Goal: Task Accomplishment & Management: Use online tool/utility

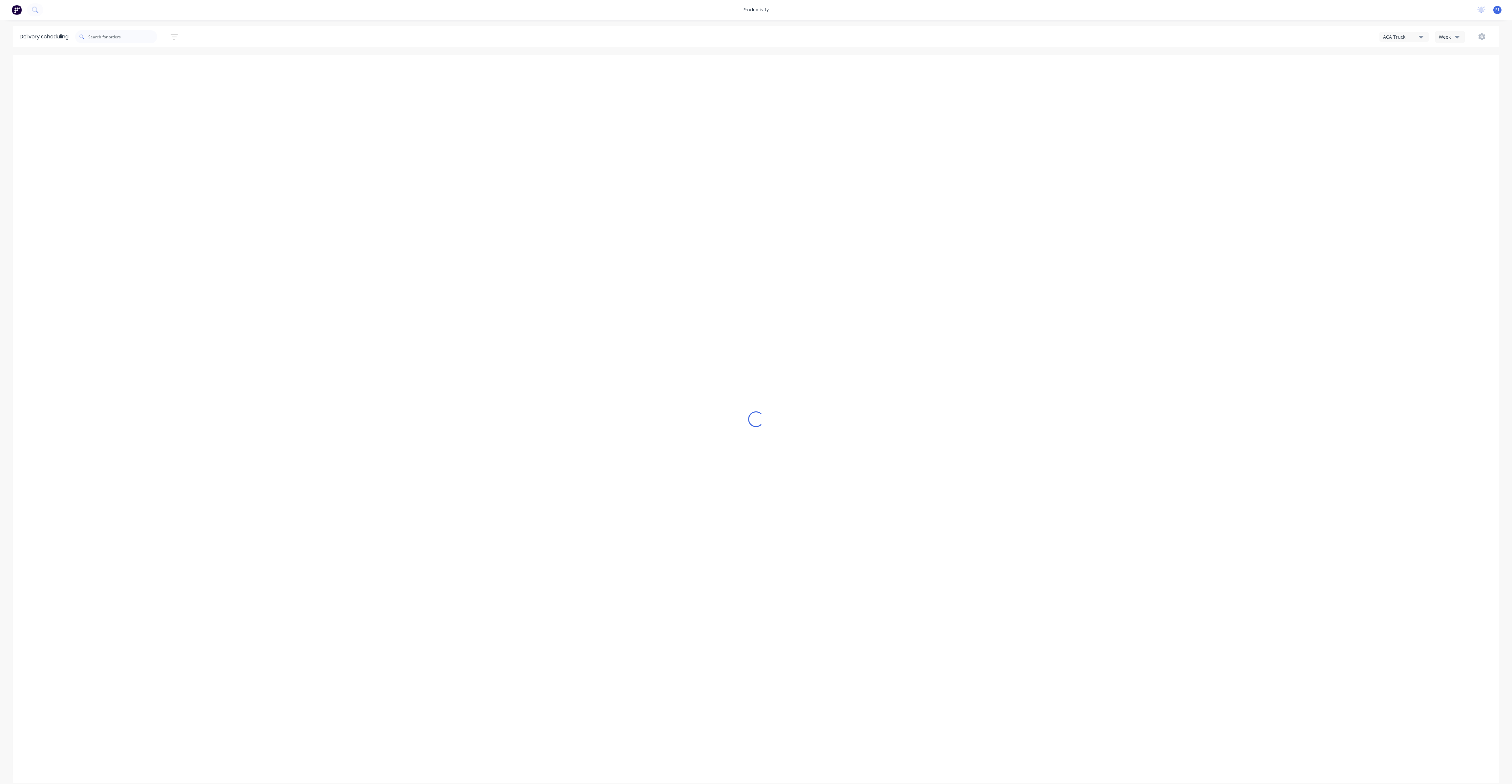
type input "[DATE] - [DATE]"
click at [1489, 35] on button "button" at bounding box center [1482, 37] width 21 height 12
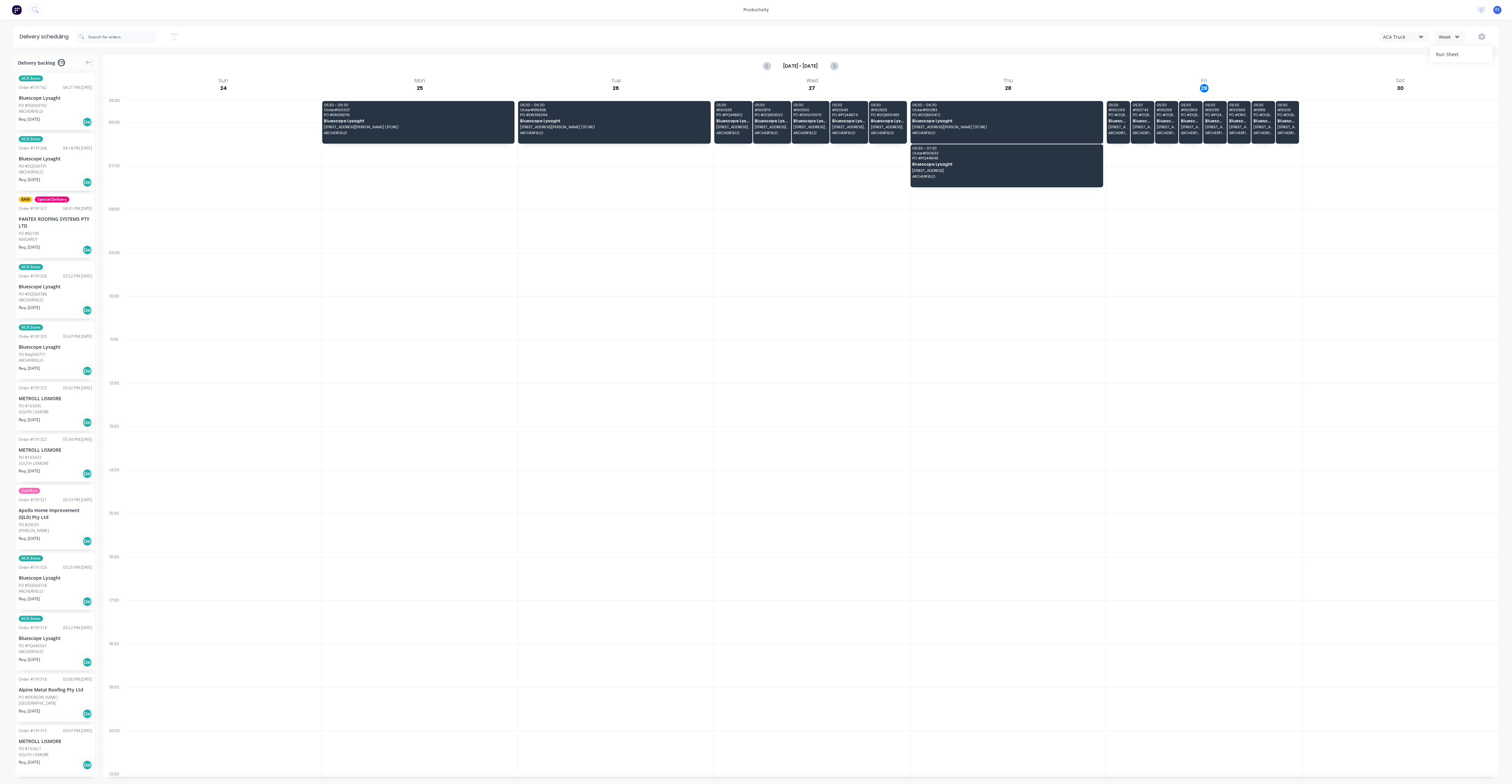
drag, startPoint x: 1462, startPoint y: 58, endPoint x: 1467, endPoint y: 75, distance: 17.7
click at [1467, 75] on div "Delivery scheduling Sort by Most recent Created date Required date Order number…" at bounding box center [756, 405] width 1512 height 758
click at [1460, 36] on button "Week" at bounding box center [1450, 37] width 29 height 12
click at [1457, 66] on div "Vehicle" at bounding box center [1468, 67] width 65 height 13
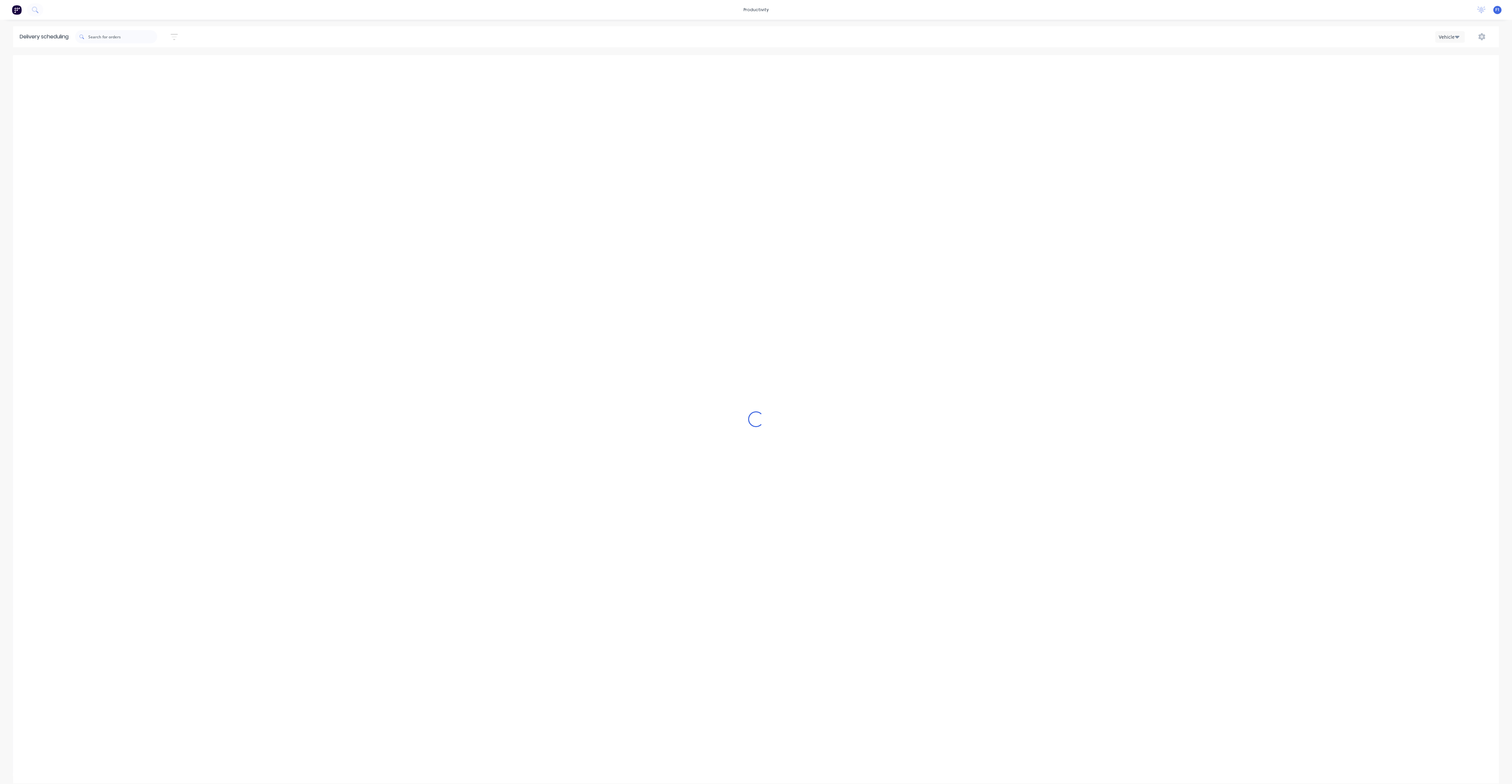
scroll to position [0, 1]
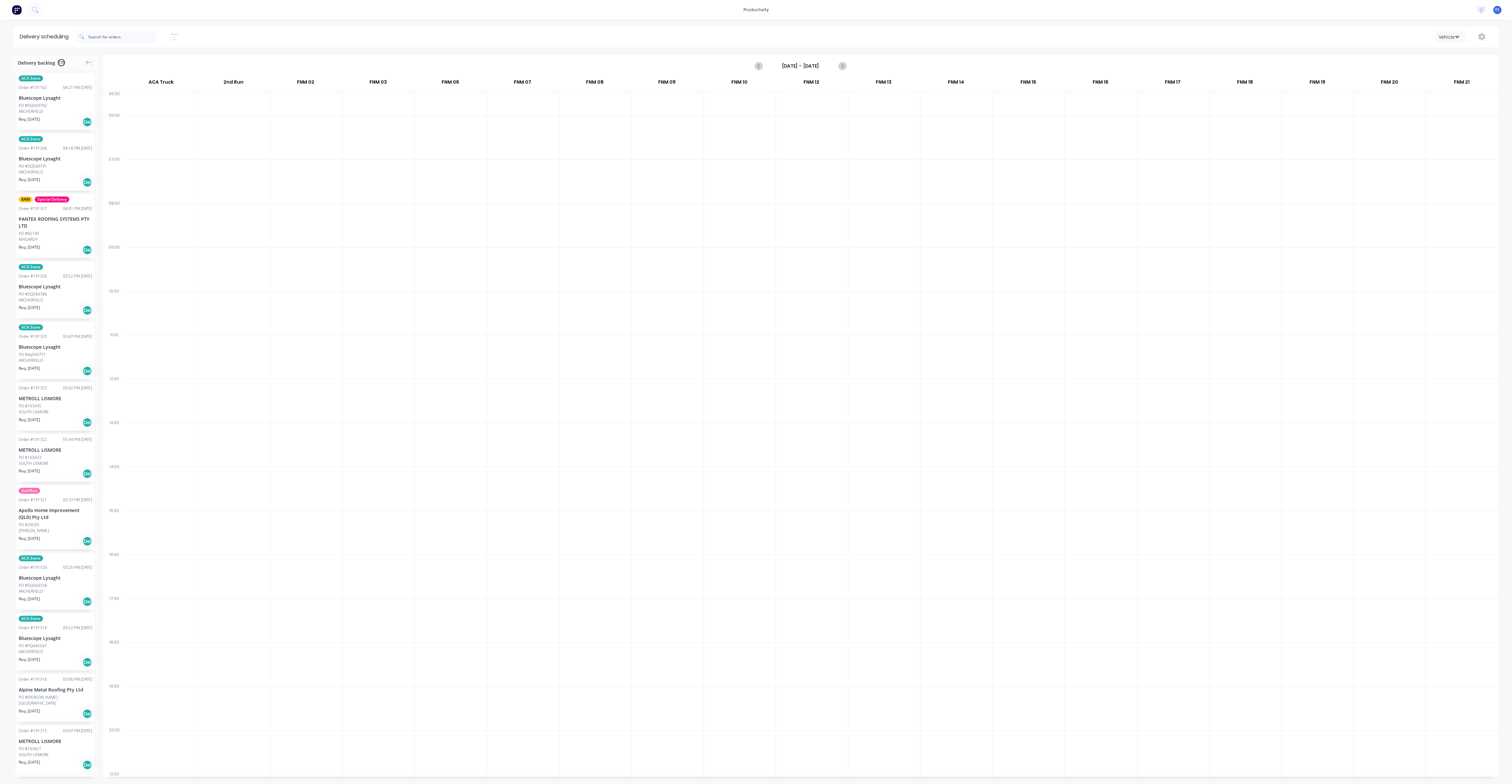
click at [811, 70] on label "[DATE] - [DATE]" at bounding box center [801, 66] width 66 height 11
click at [811, 70] on input "[DATE] - [DATE]" at bounding box center [801, 66] width 65 height 10
click at [810, 67] on input "[DATE] - [DATE]" at bounding box center [801, 66] width 65 height 10
click at [790, 158] on div "1" at bounding box center [790, 163] width 10 height 10
type input "[DATE] - [DATE]"
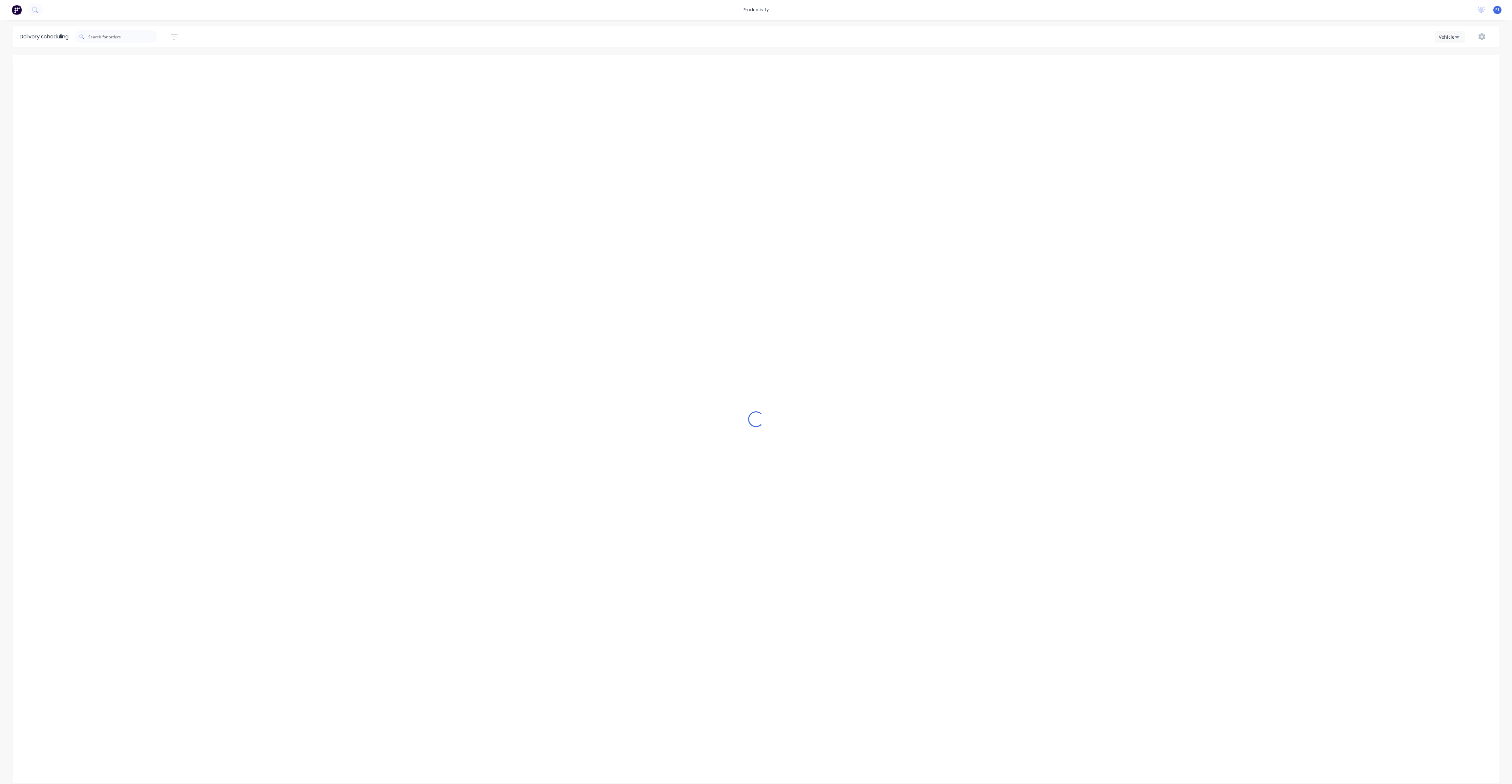
scroll to position [0, 0]
click at [132, 39] on input "text" at bounding box center [122, 36] width 69 height 13
type input "8"
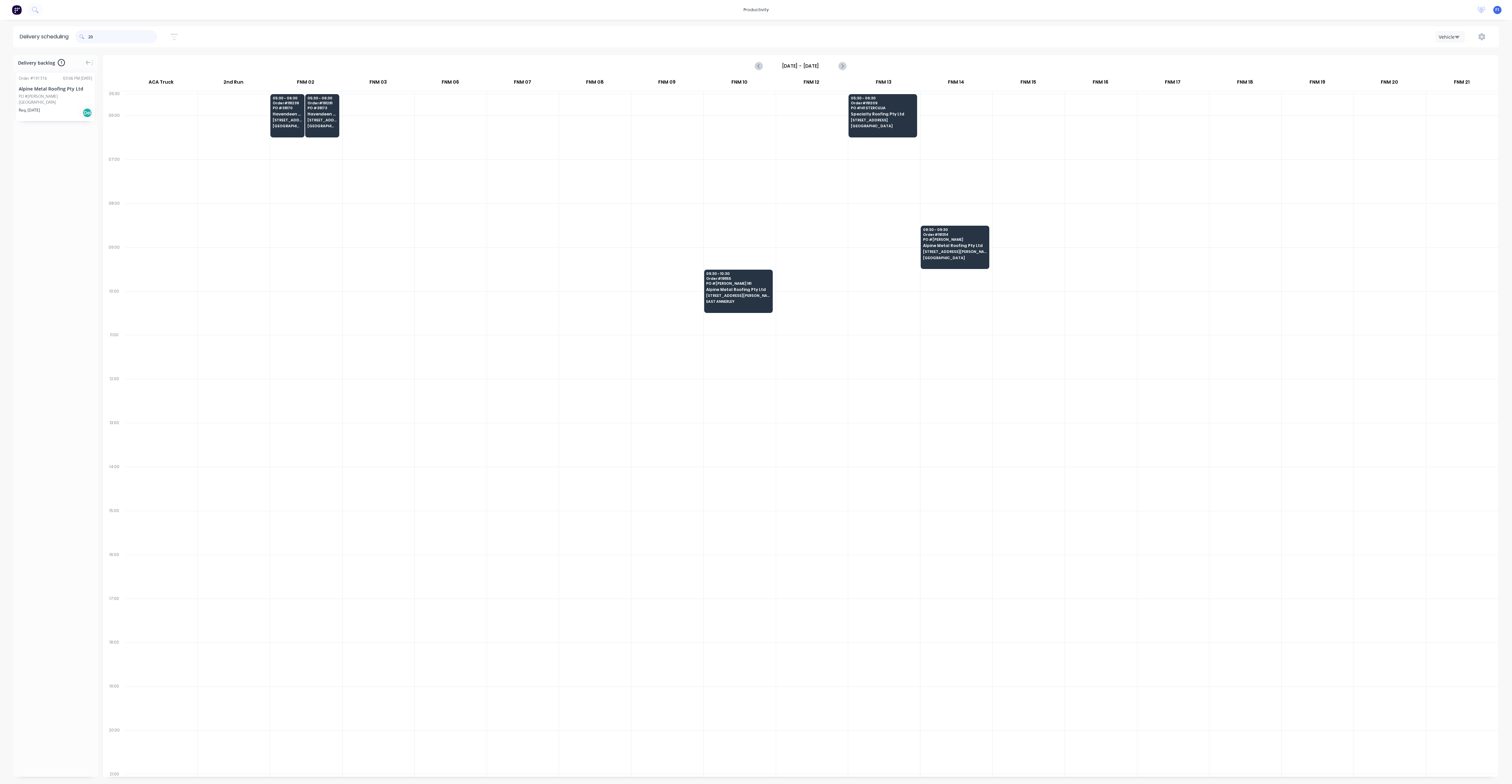
type input "2"
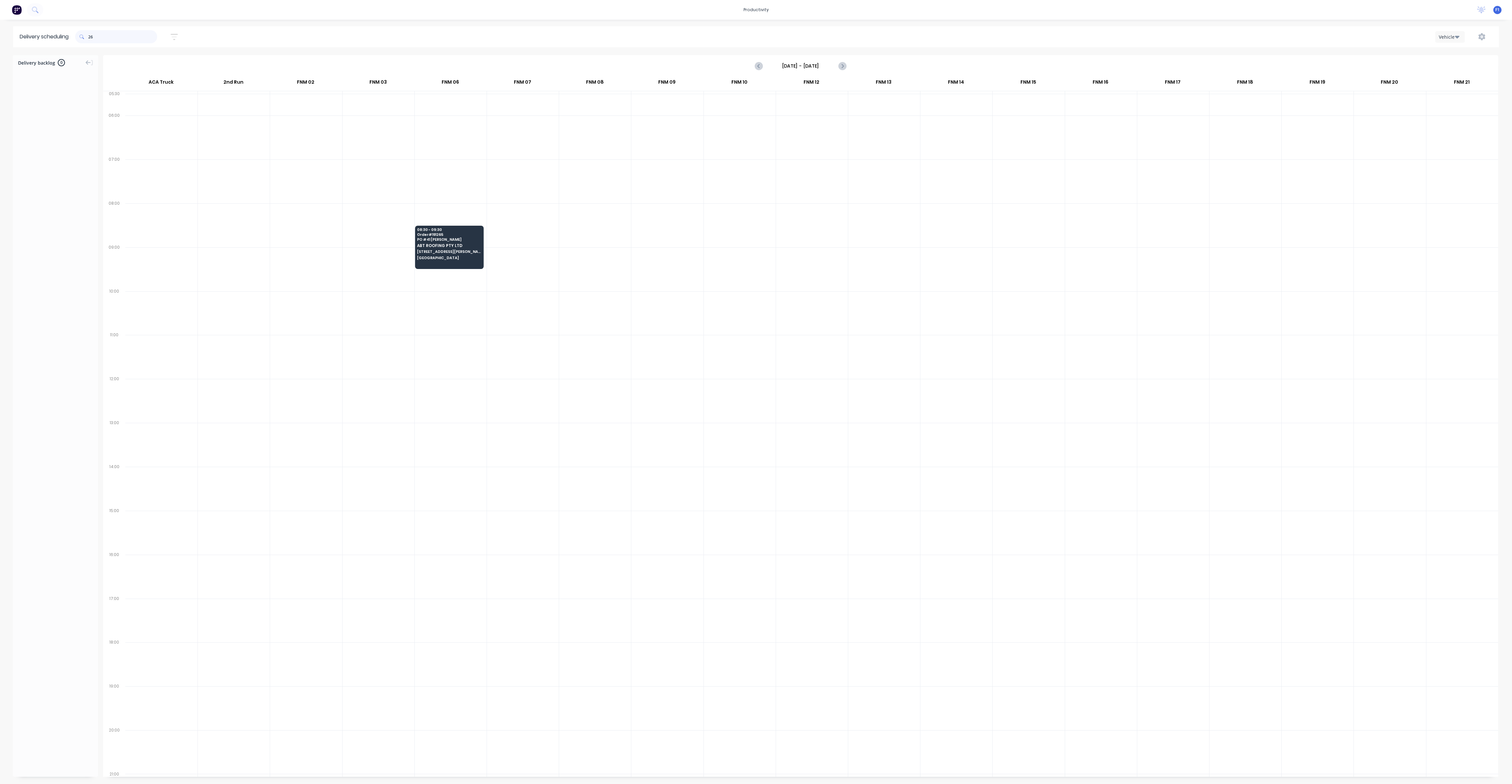
type input "2"
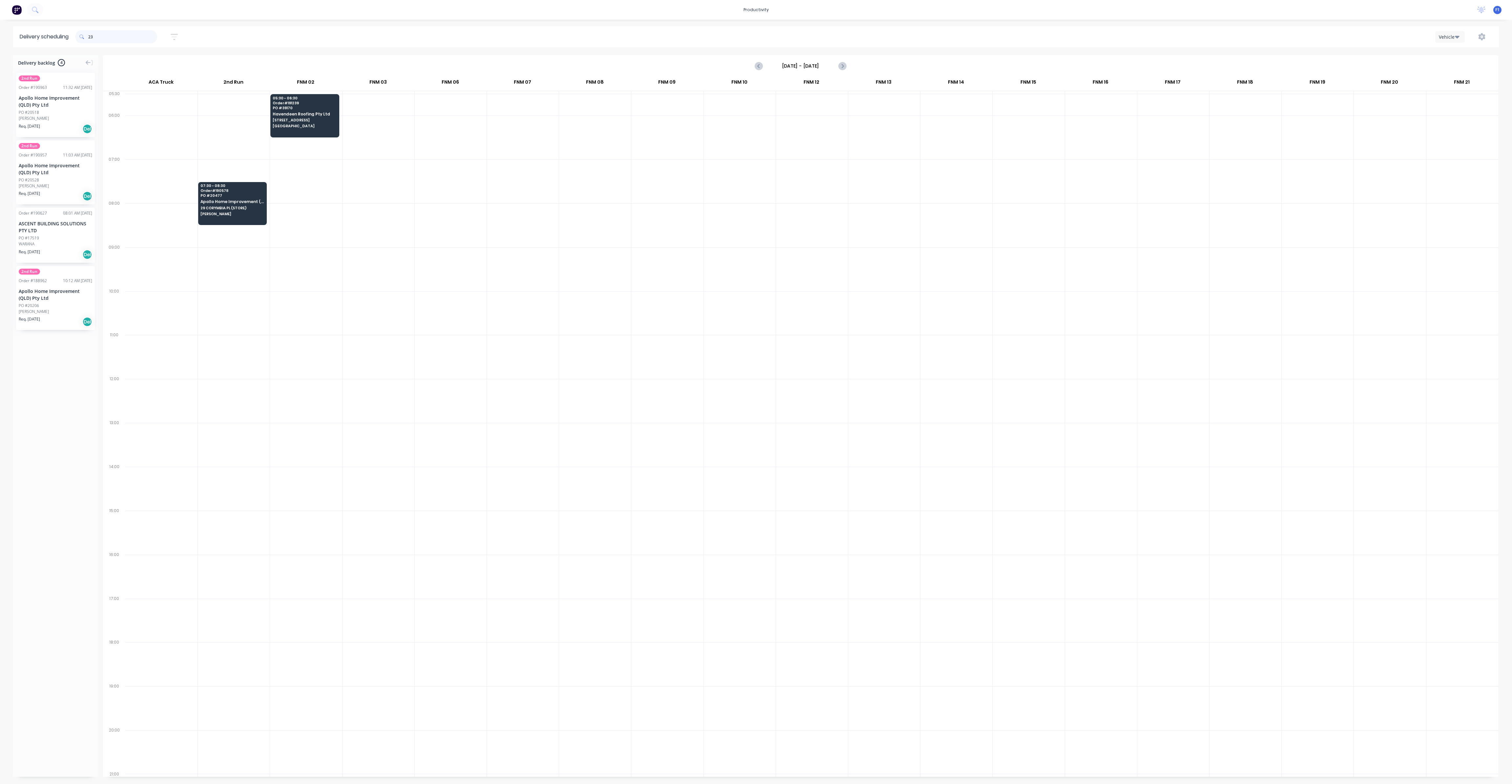
type input "2"
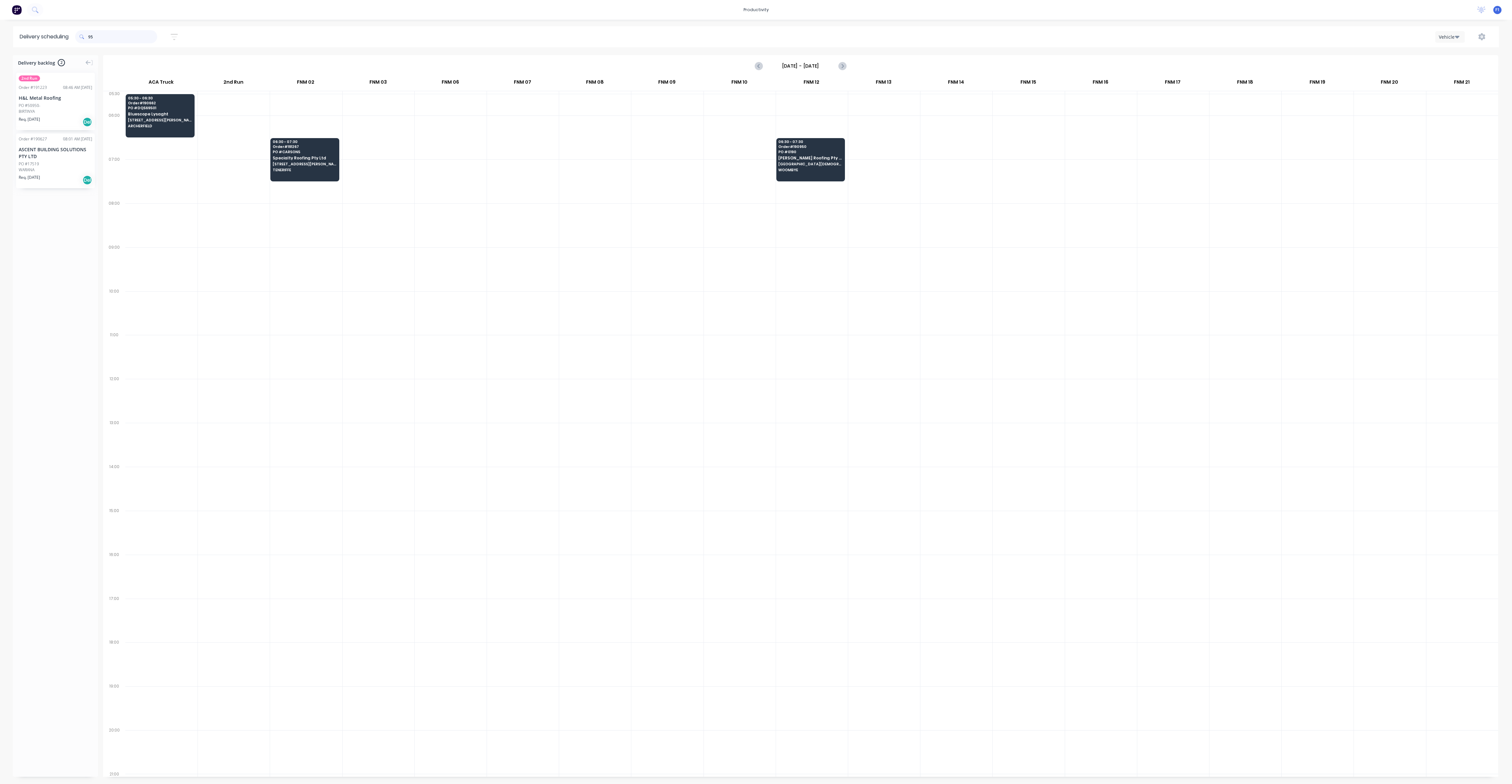
type input "9"
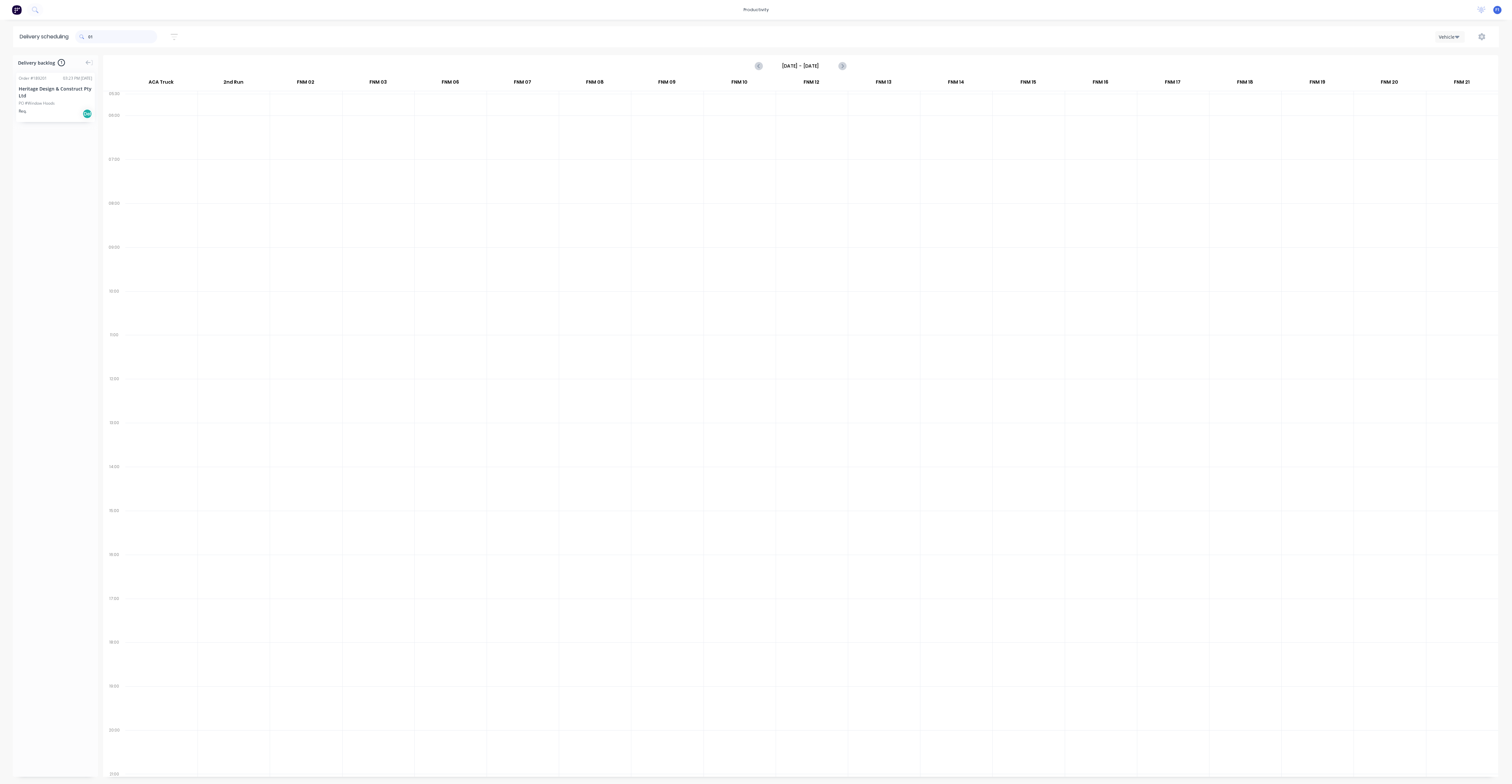
type input "1"
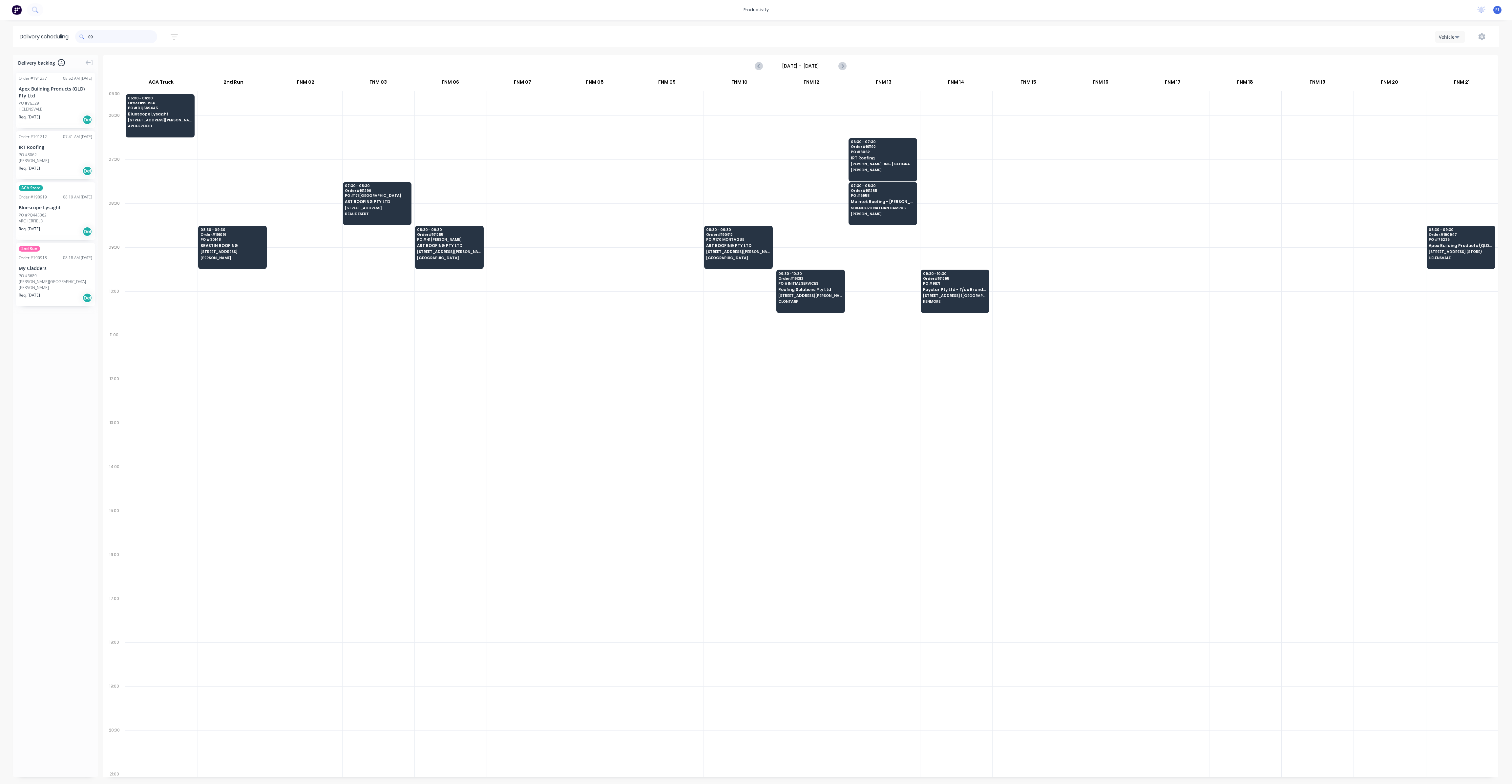
type input "0"
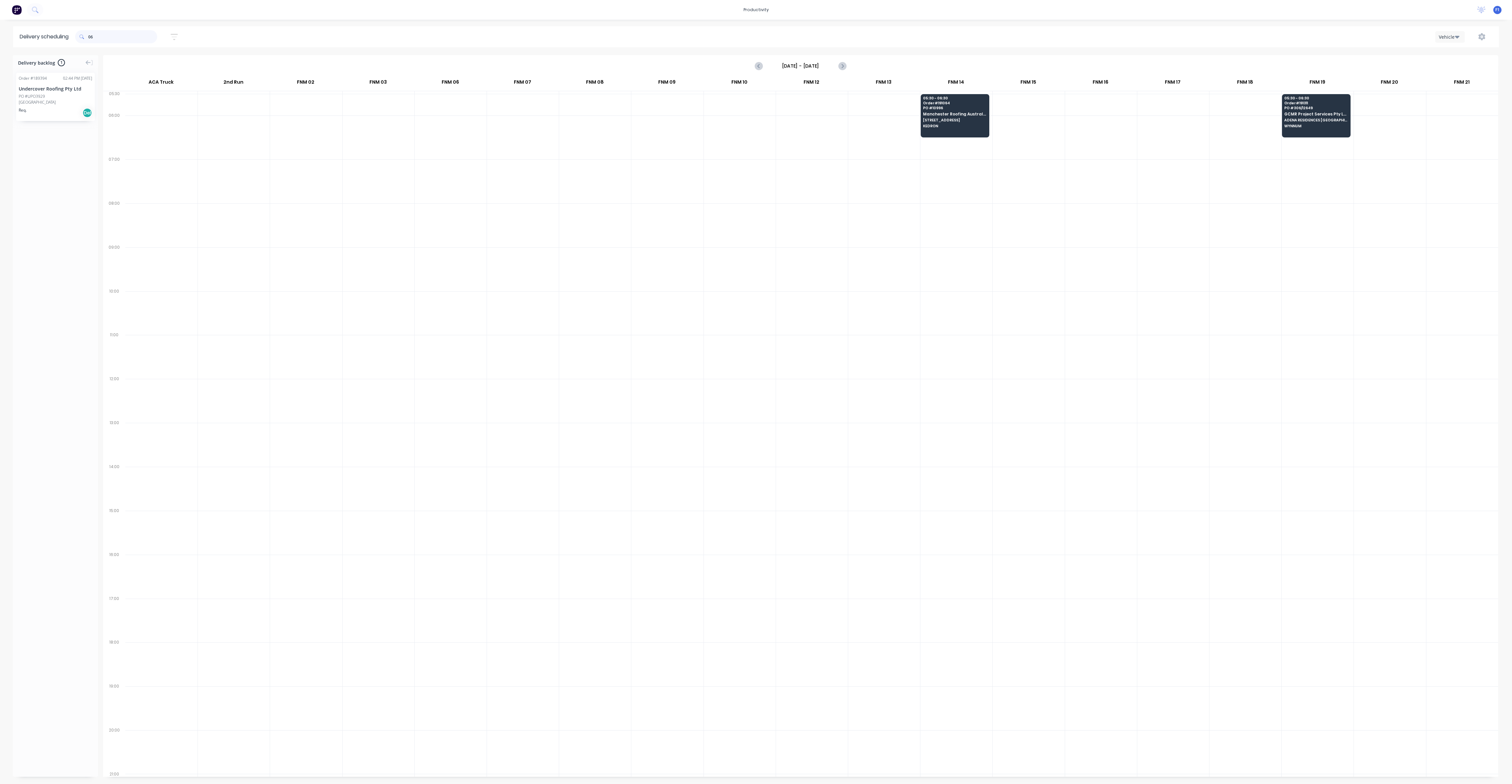
type input "0"
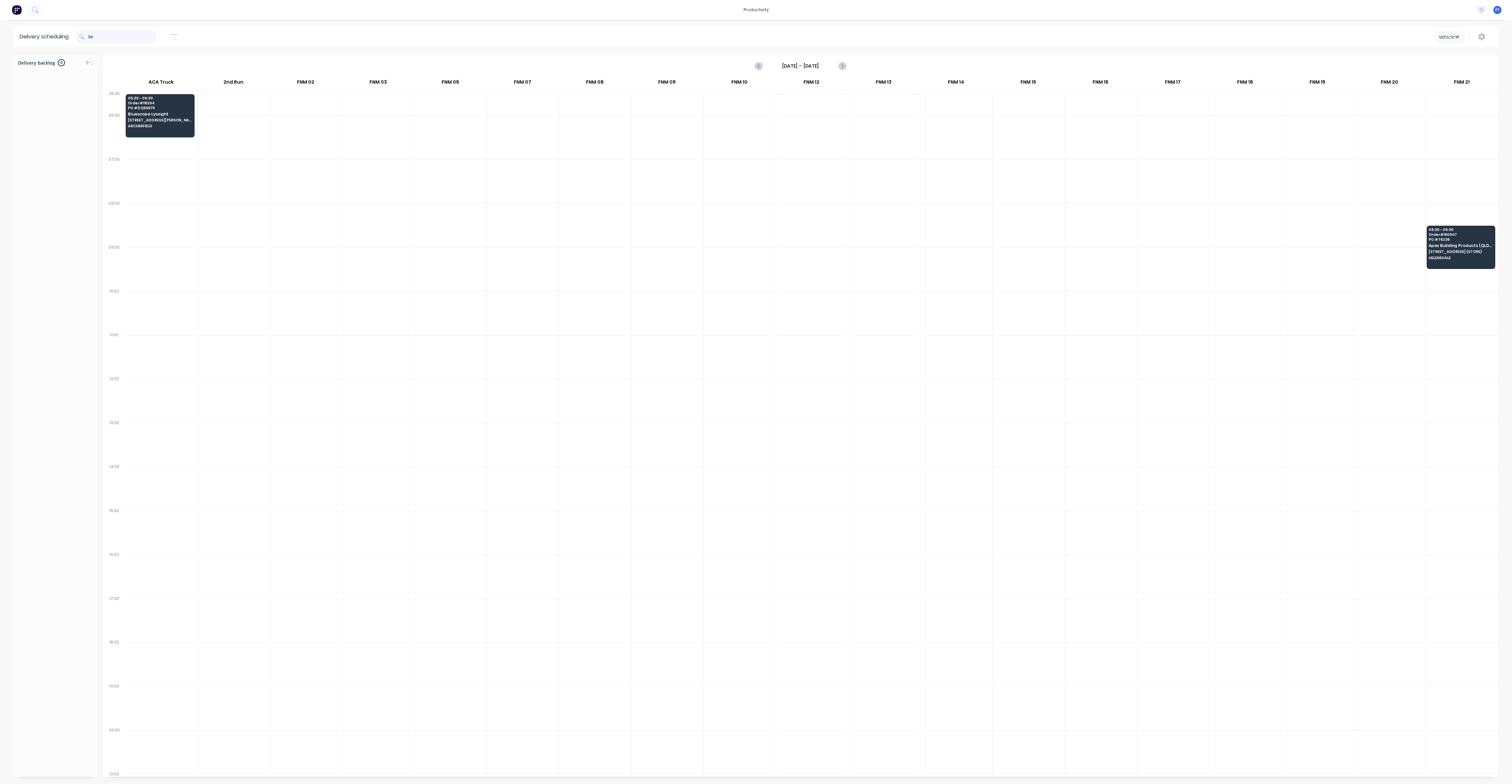
type input "9"
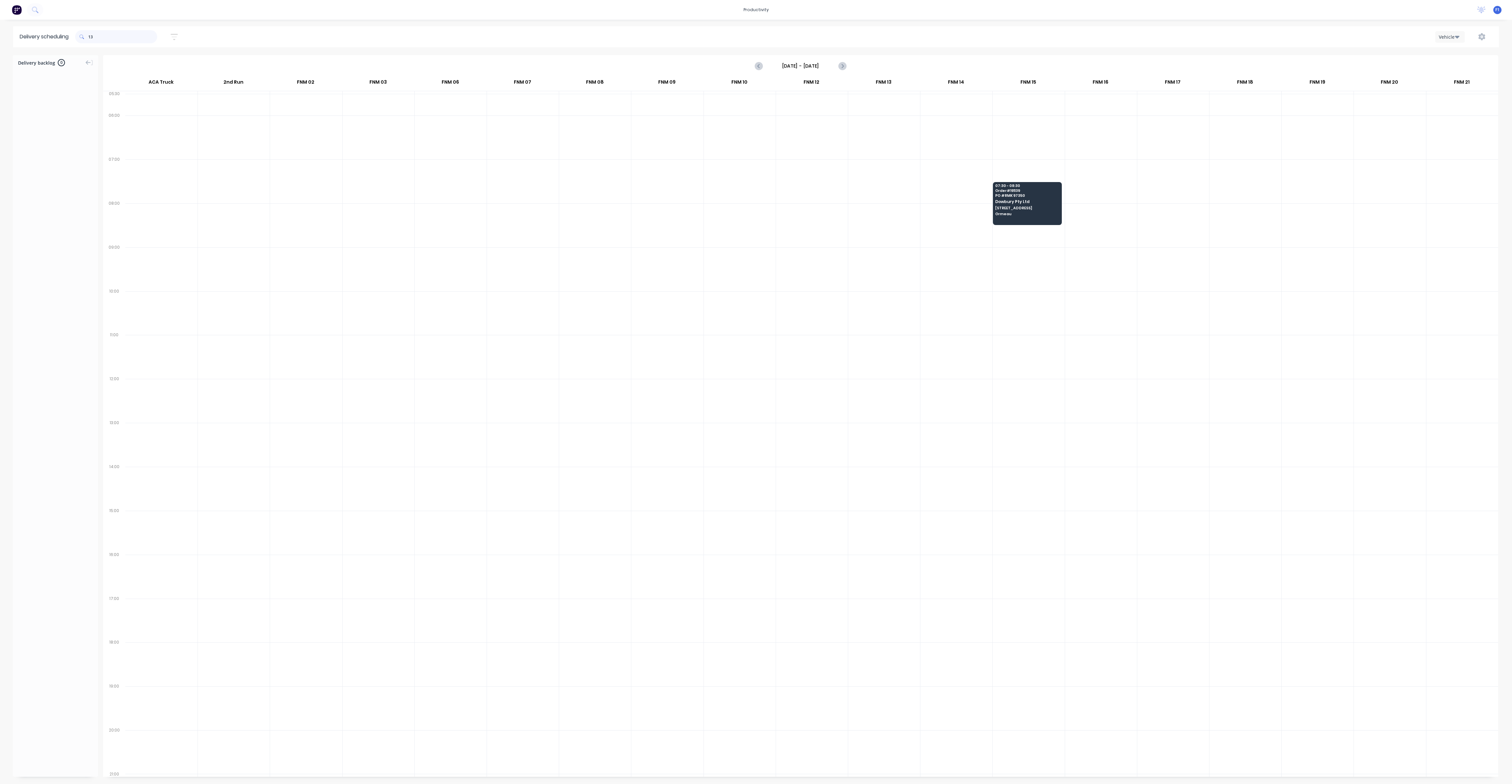
type input "1"
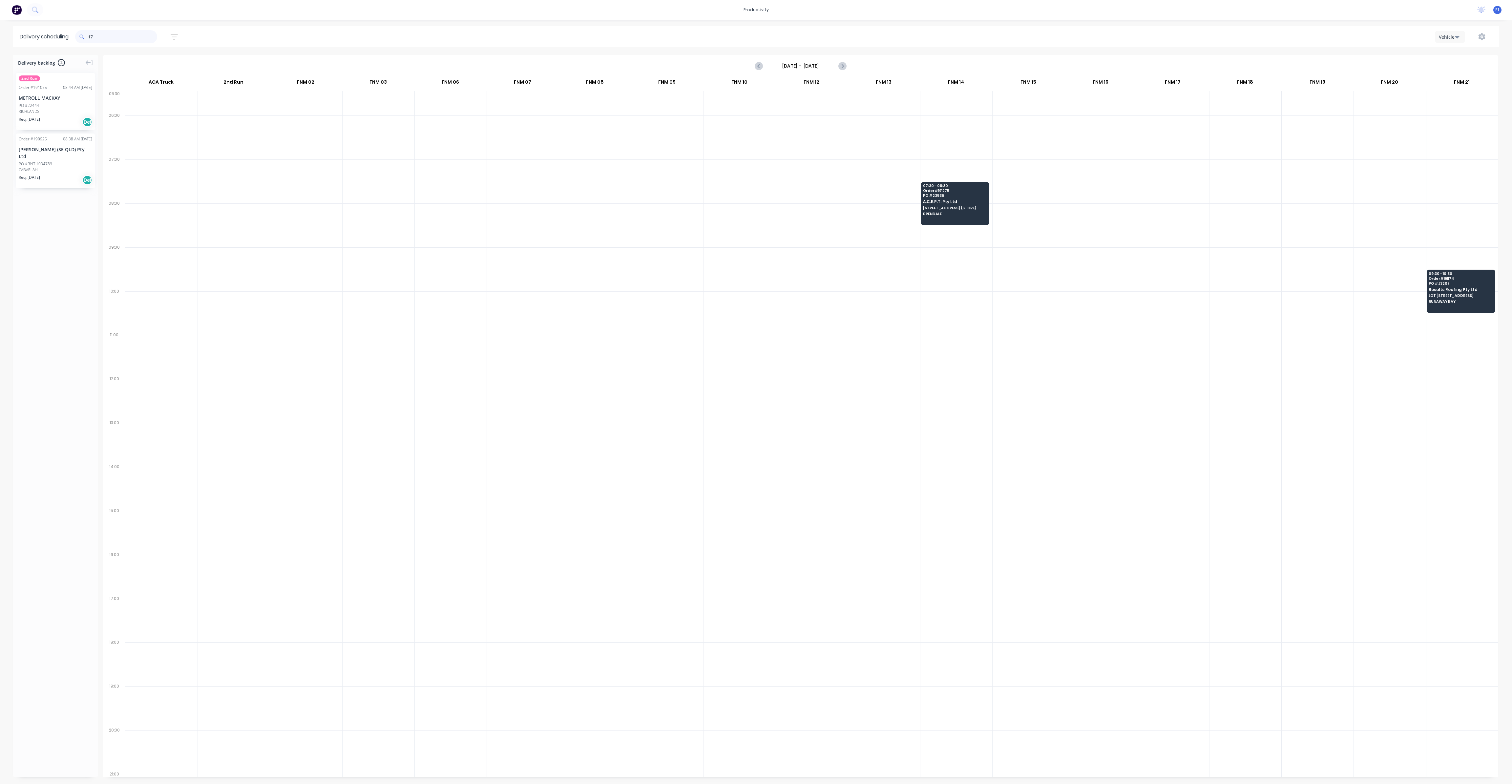
type input "1"
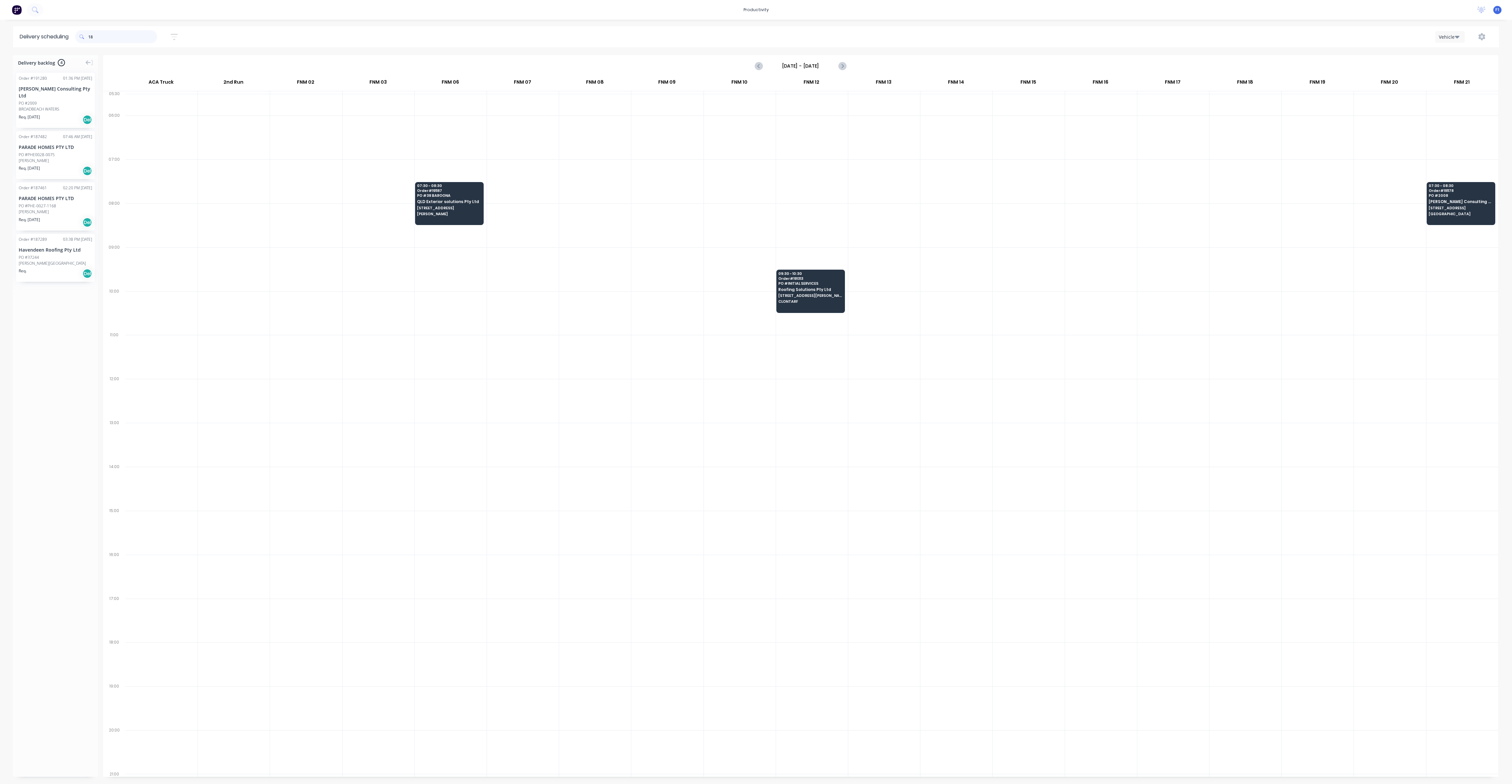
type input "1"
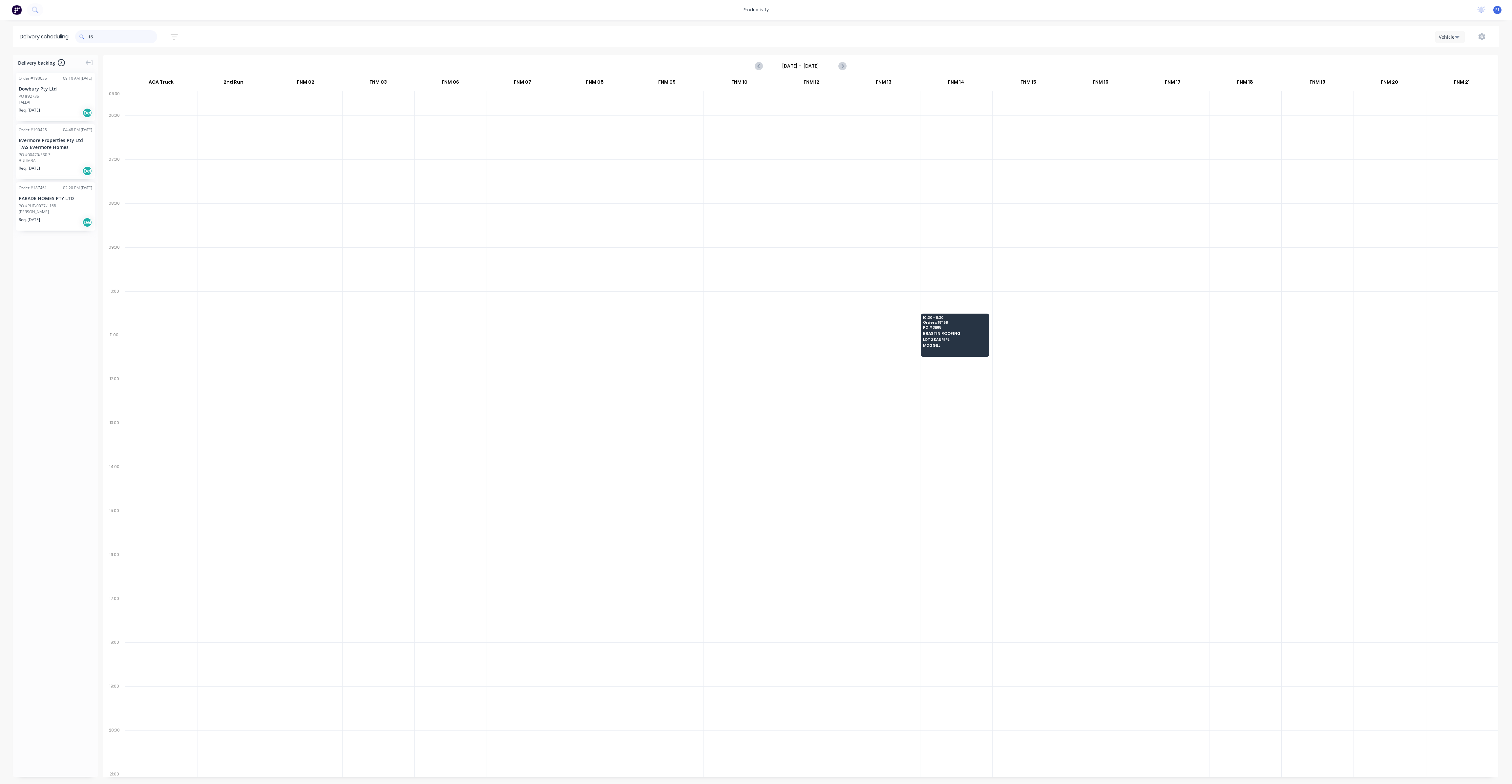
type input "1"
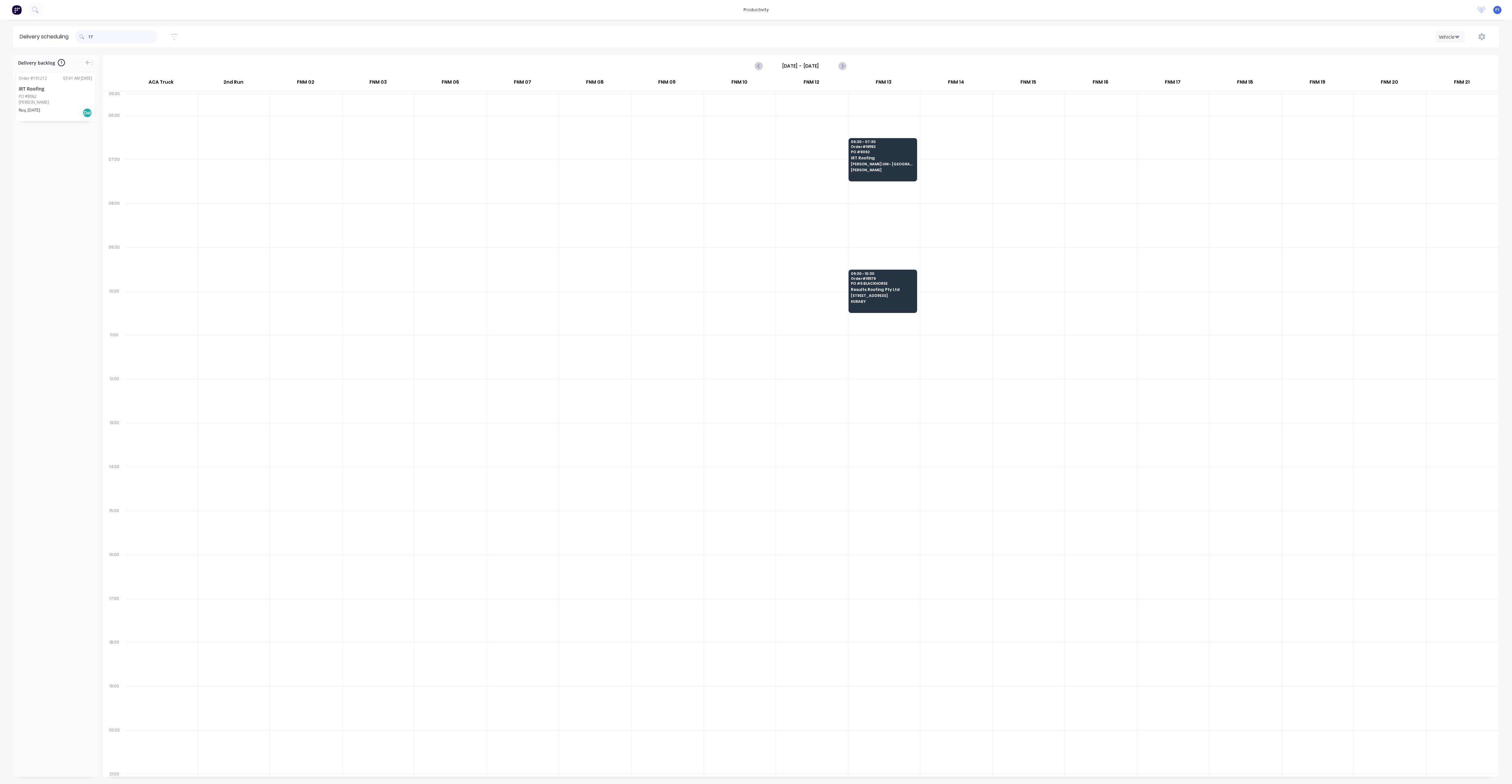
type input "1"
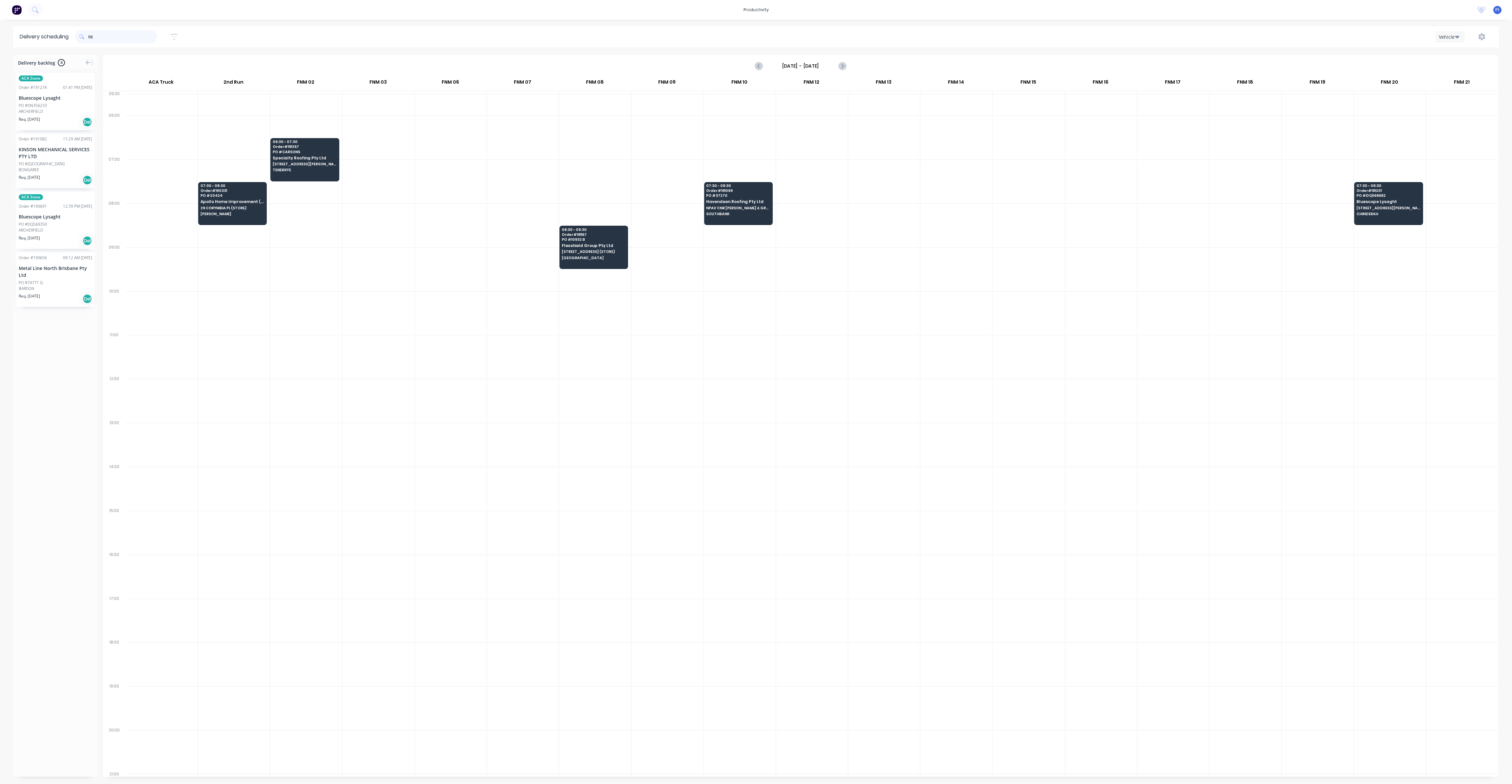
type input "0"
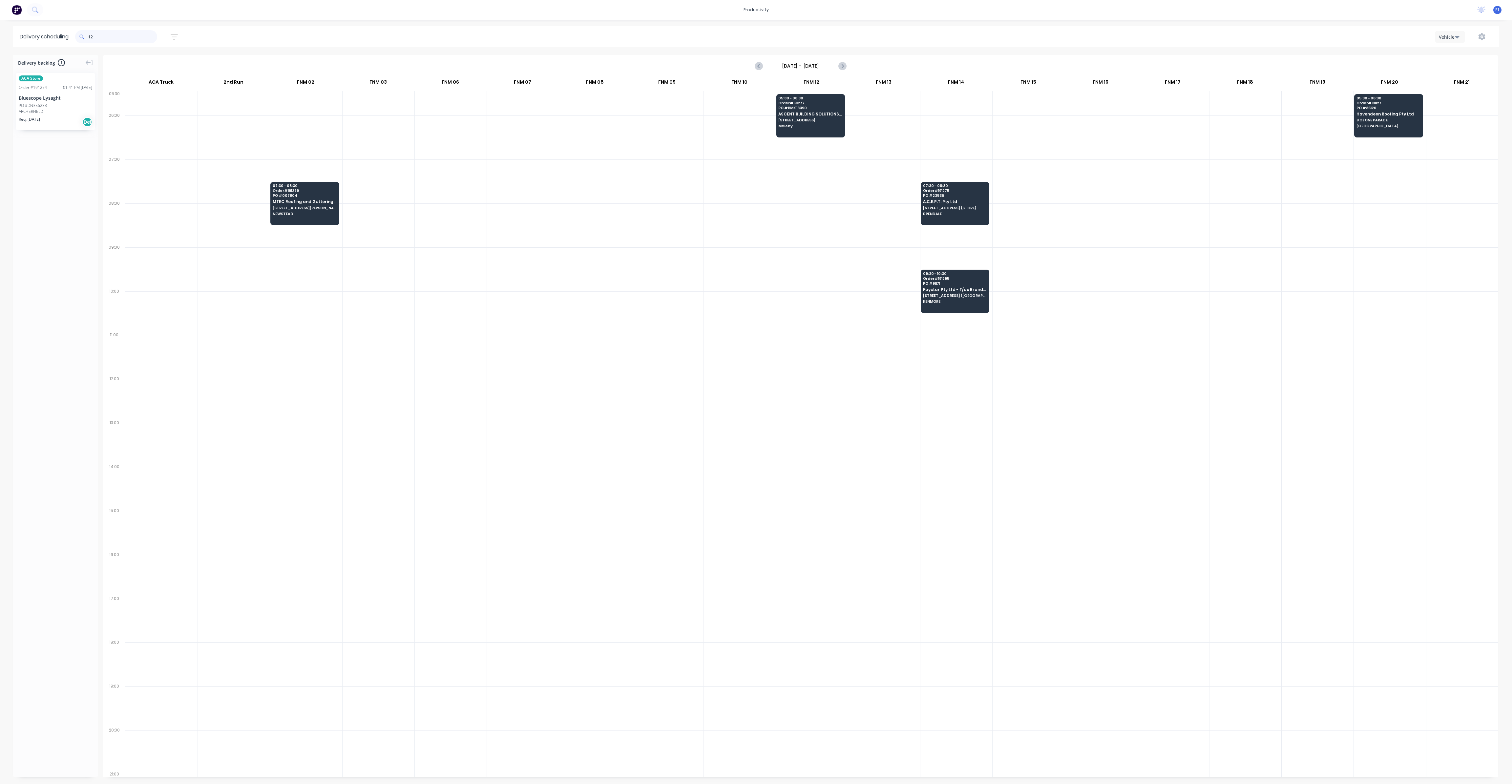
type input "1"
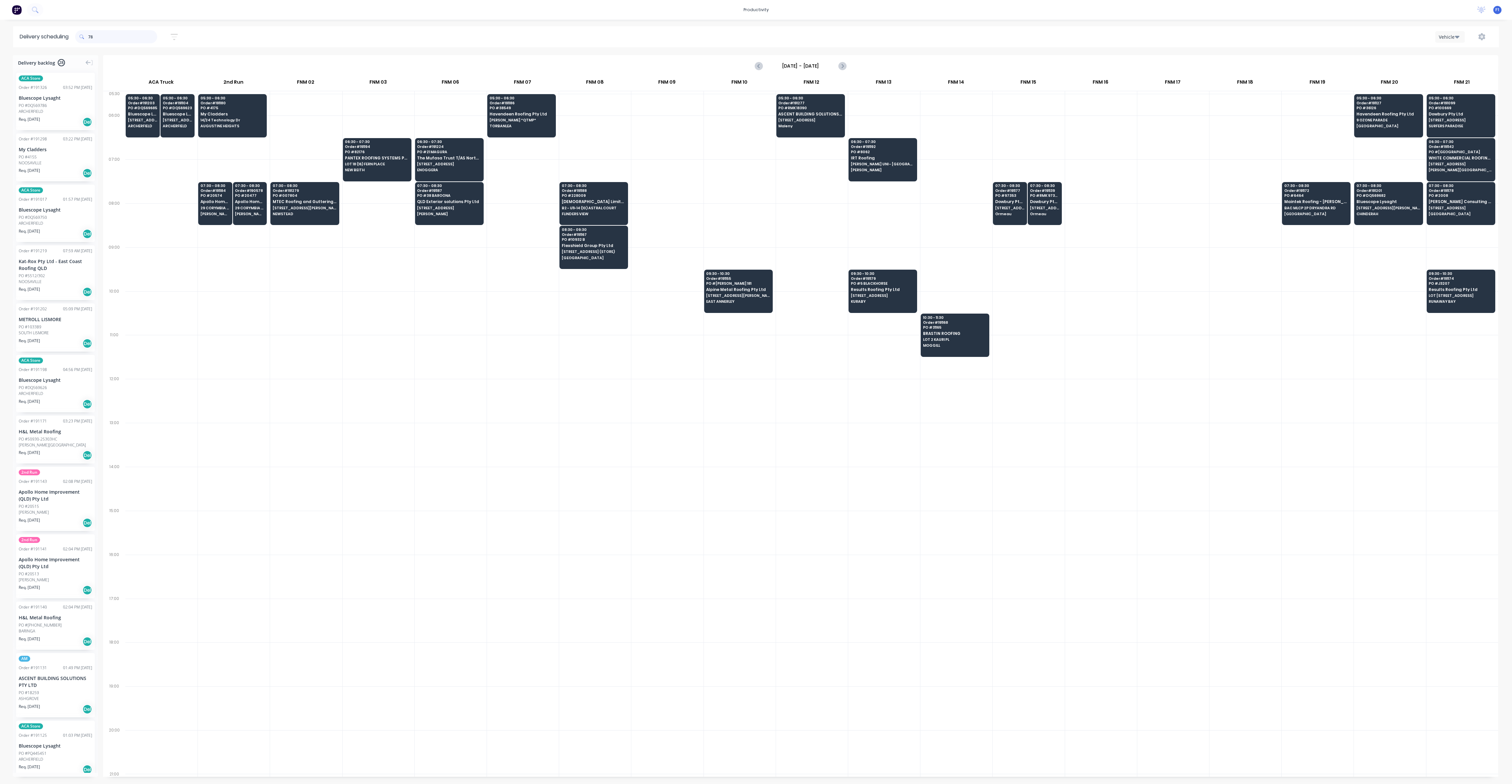
type input "7"
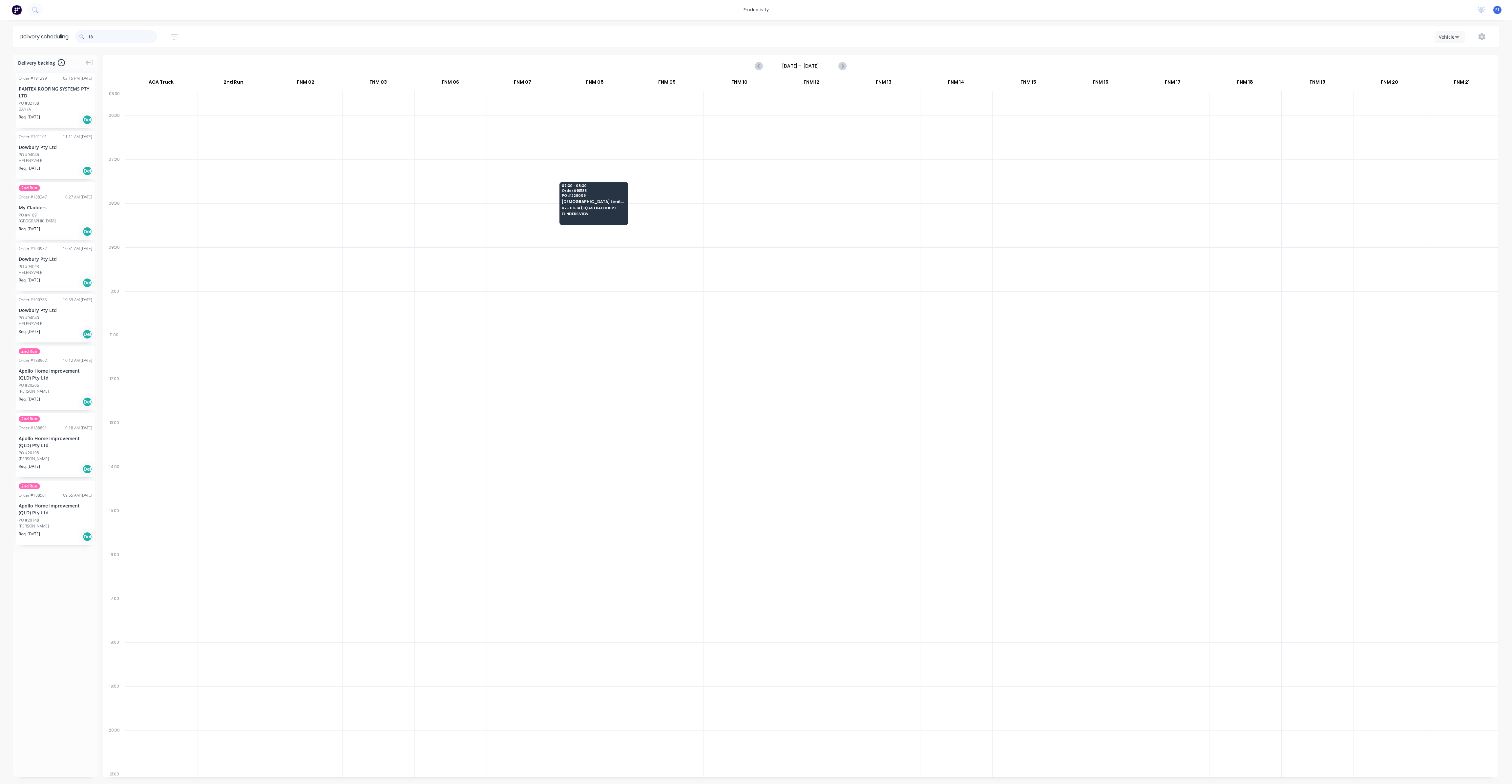
type input "1"
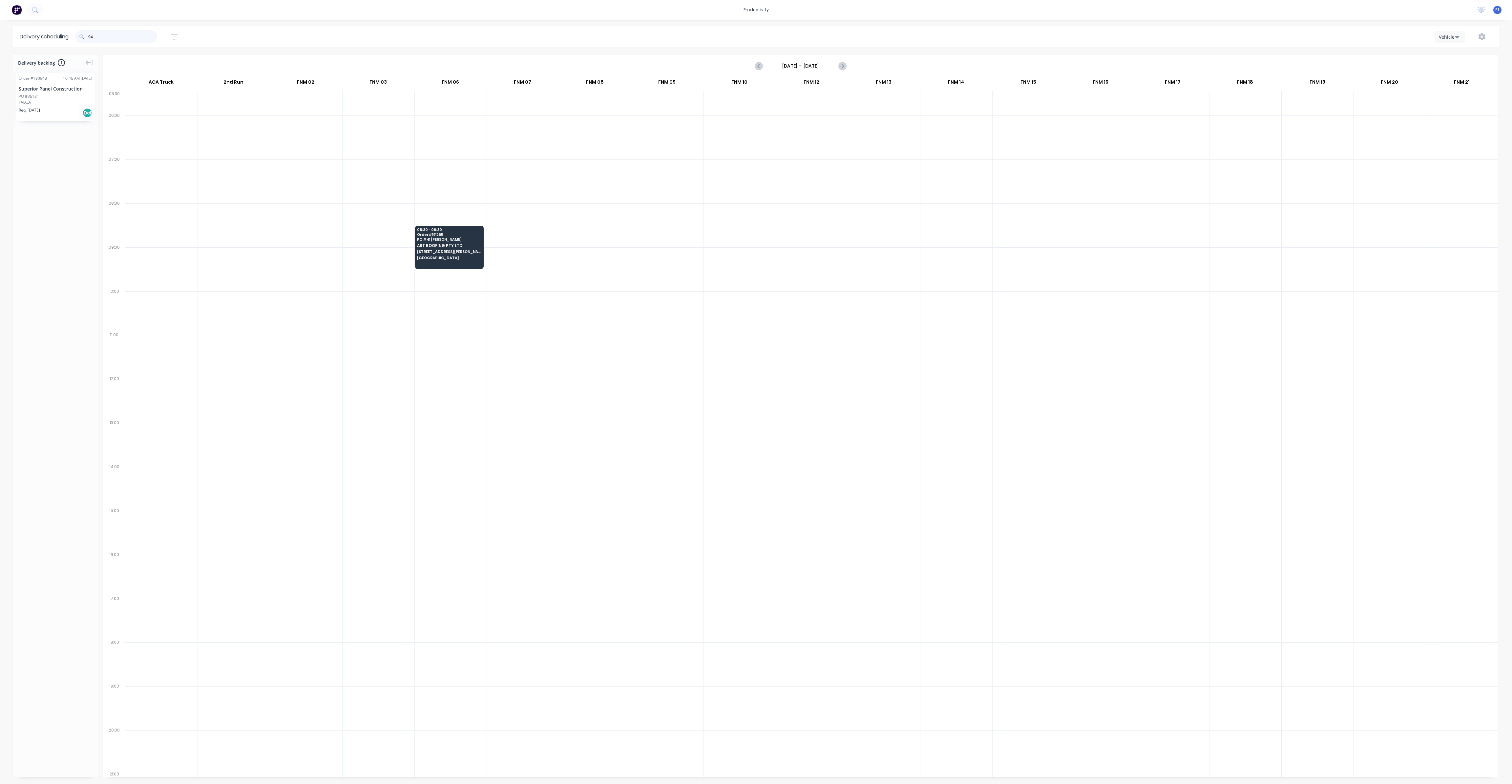
type input "9"
type input "0"
type input "1"
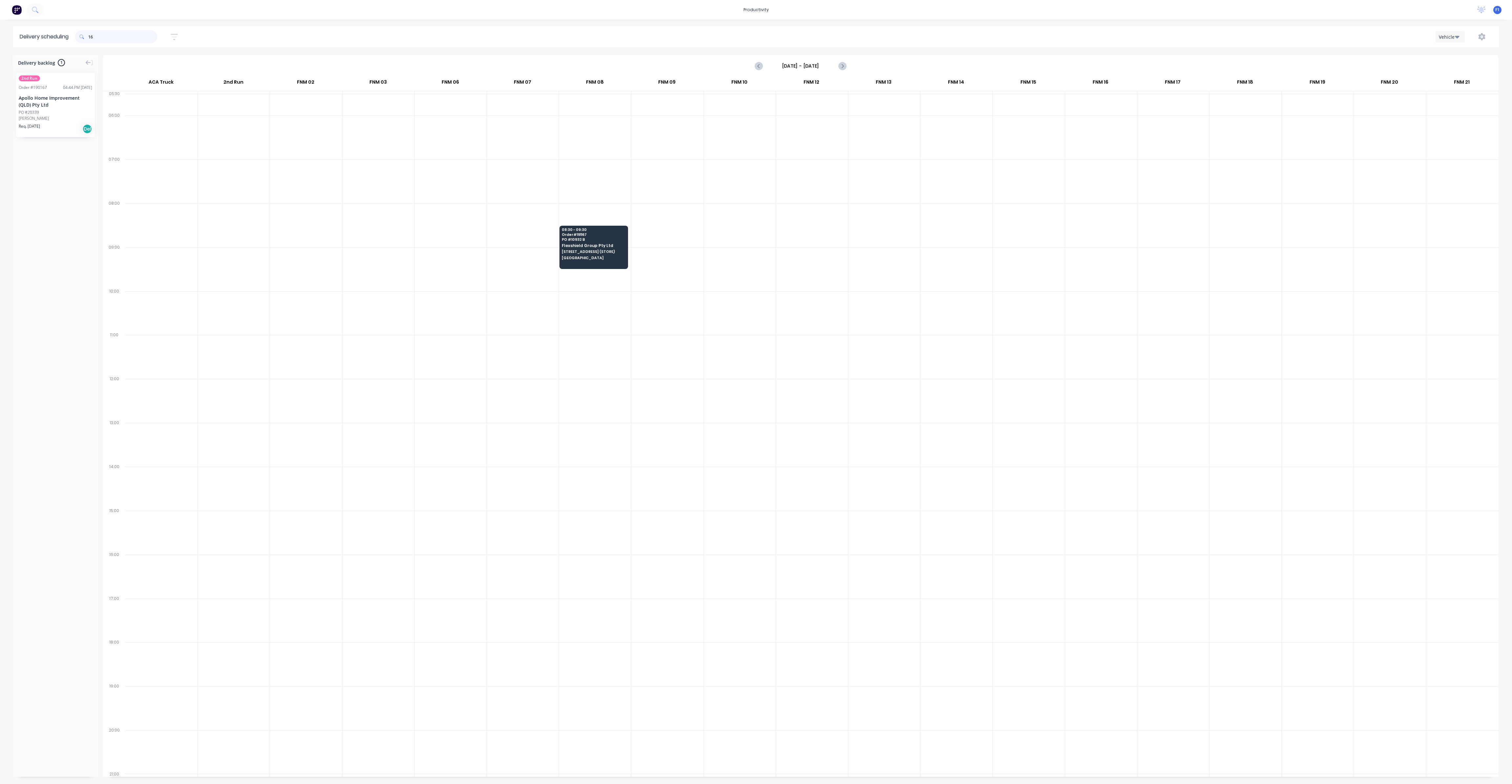
type input "1"
type input "2"
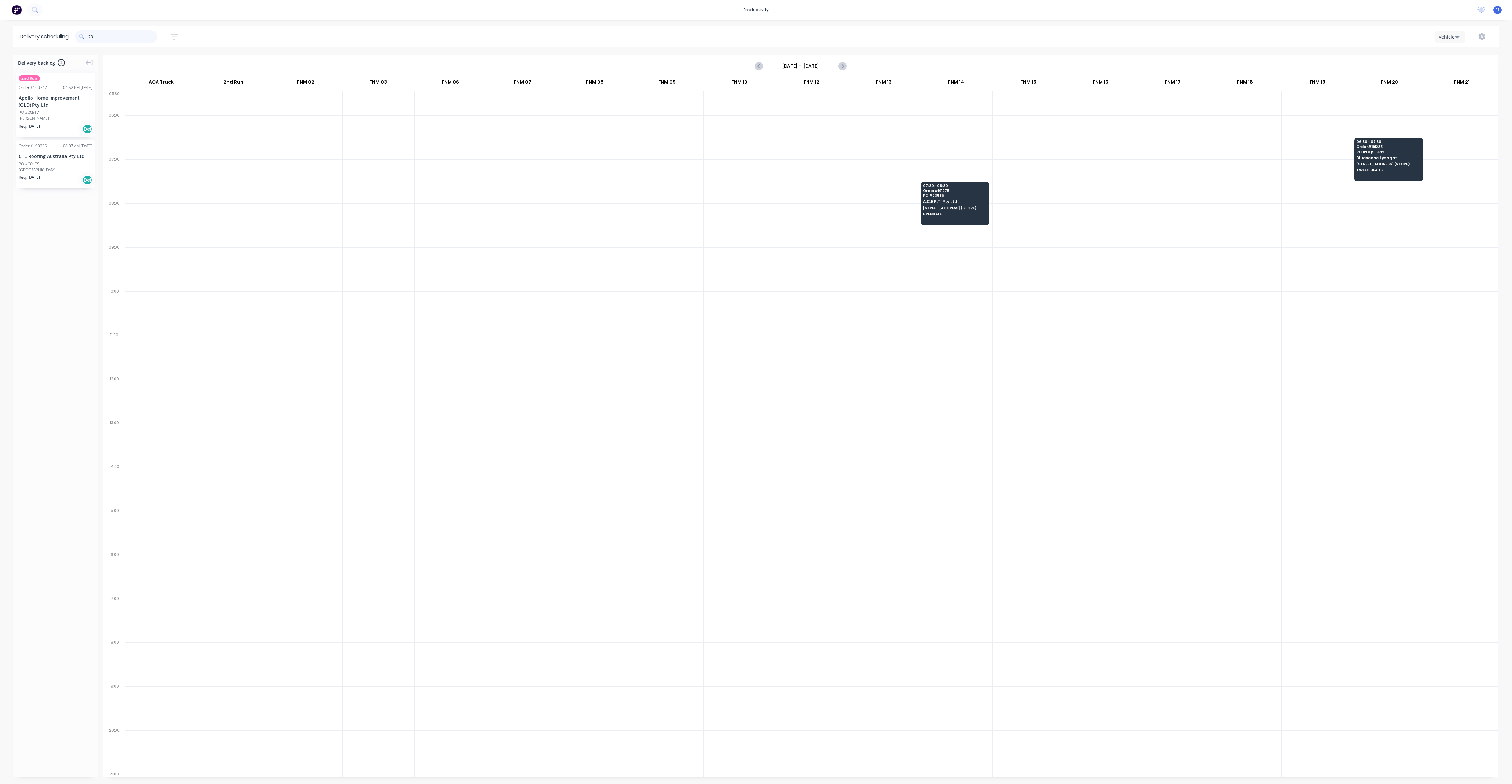
type input "2"
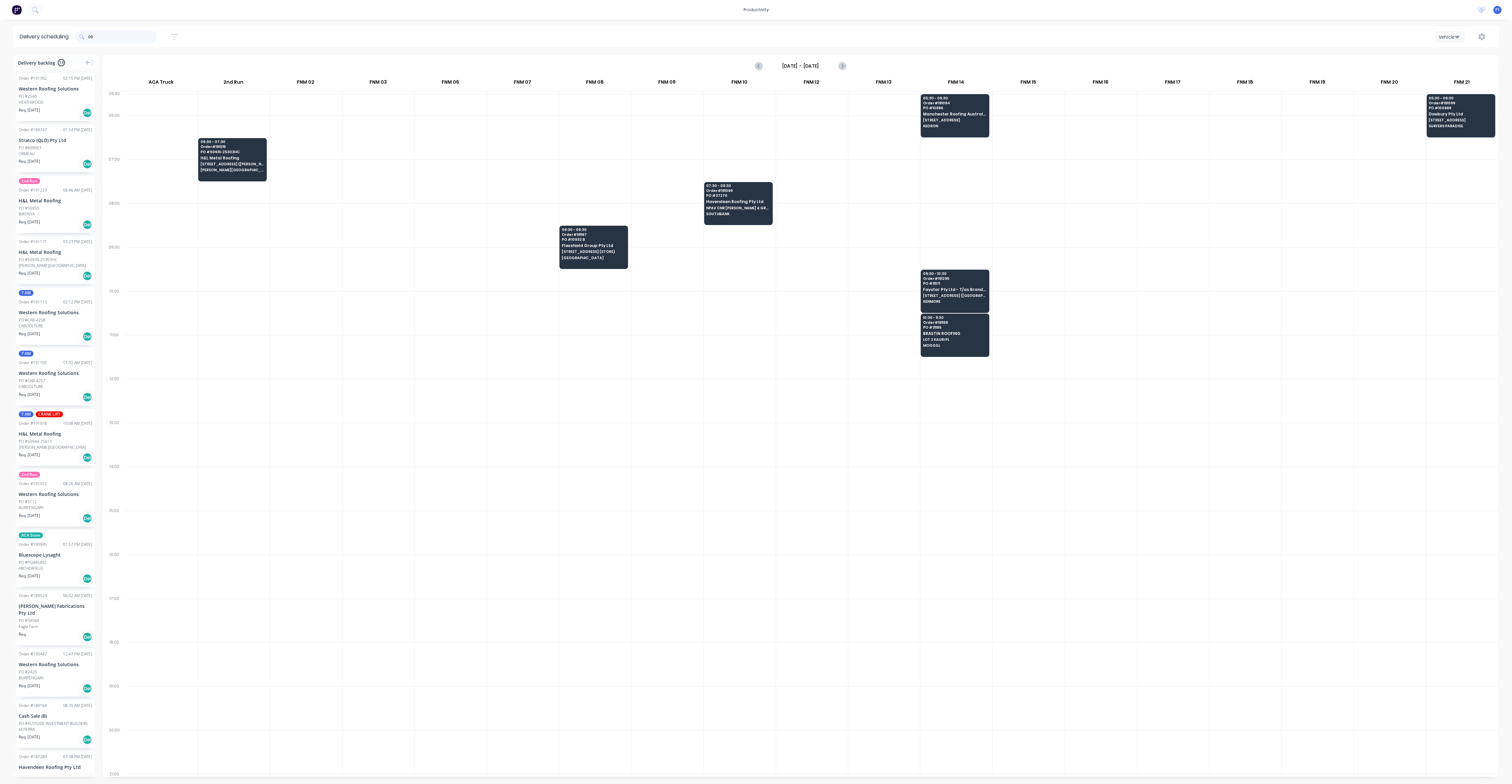
type input "0"
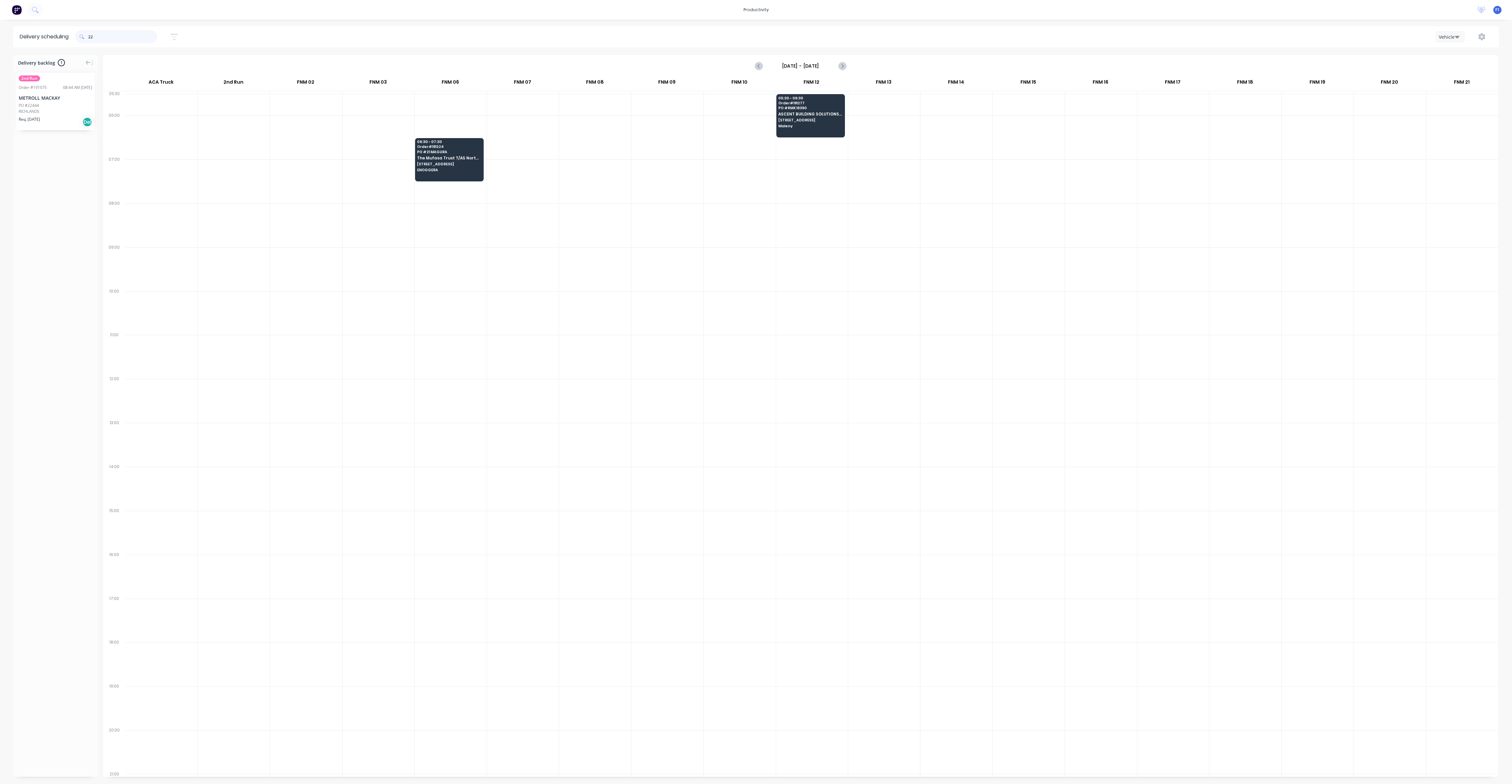
type input "2"
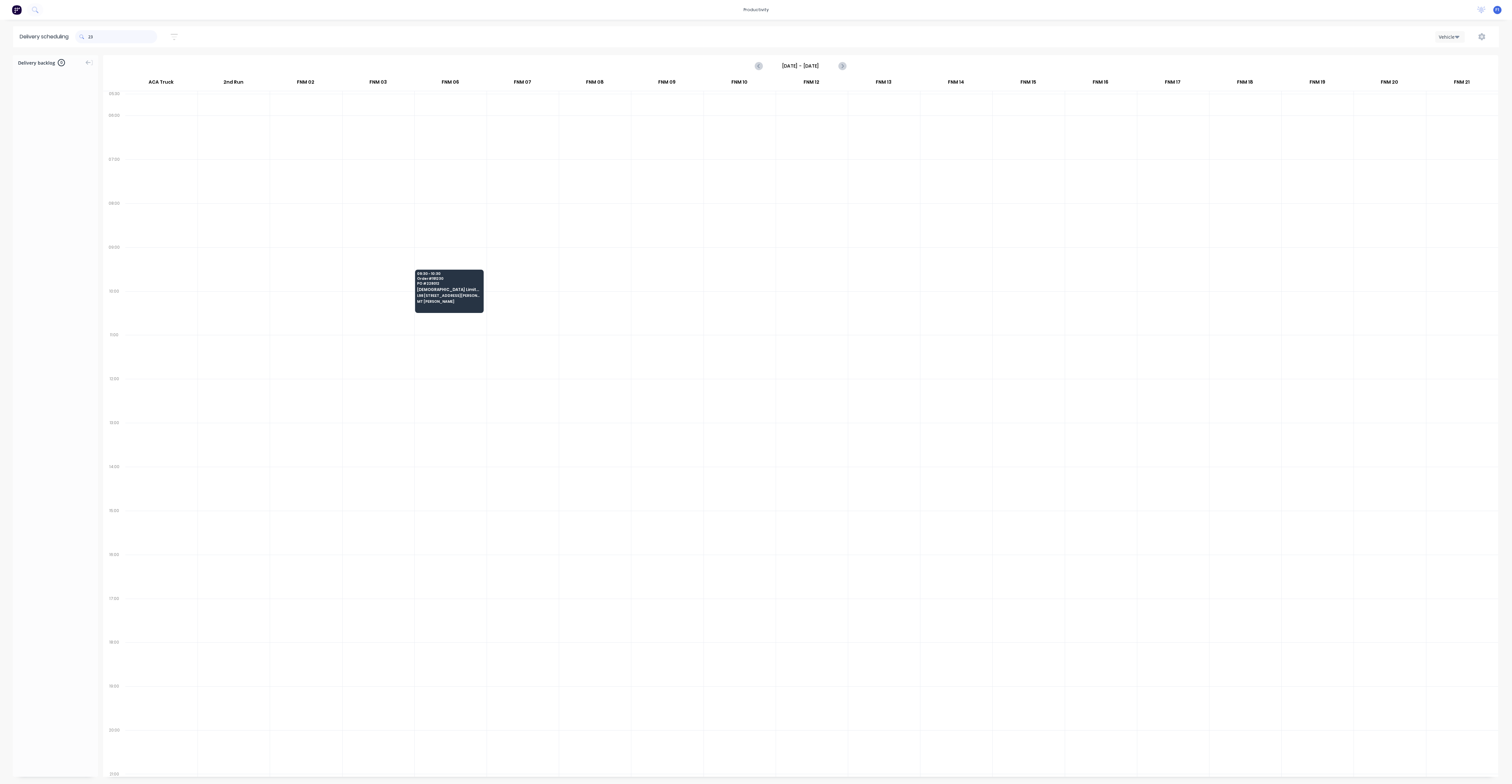
type input "2"
type input "9"
type input "2"
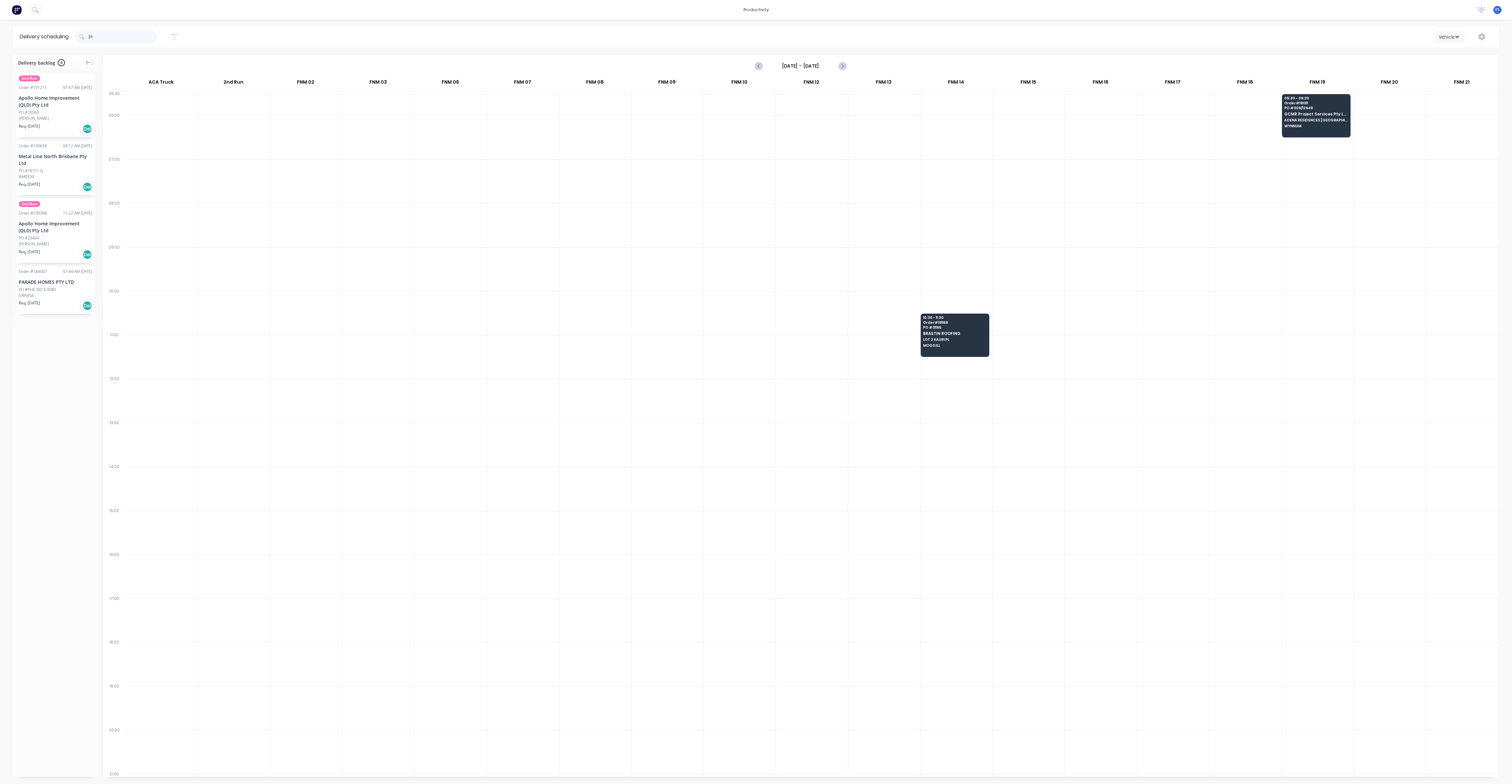
type input "3"
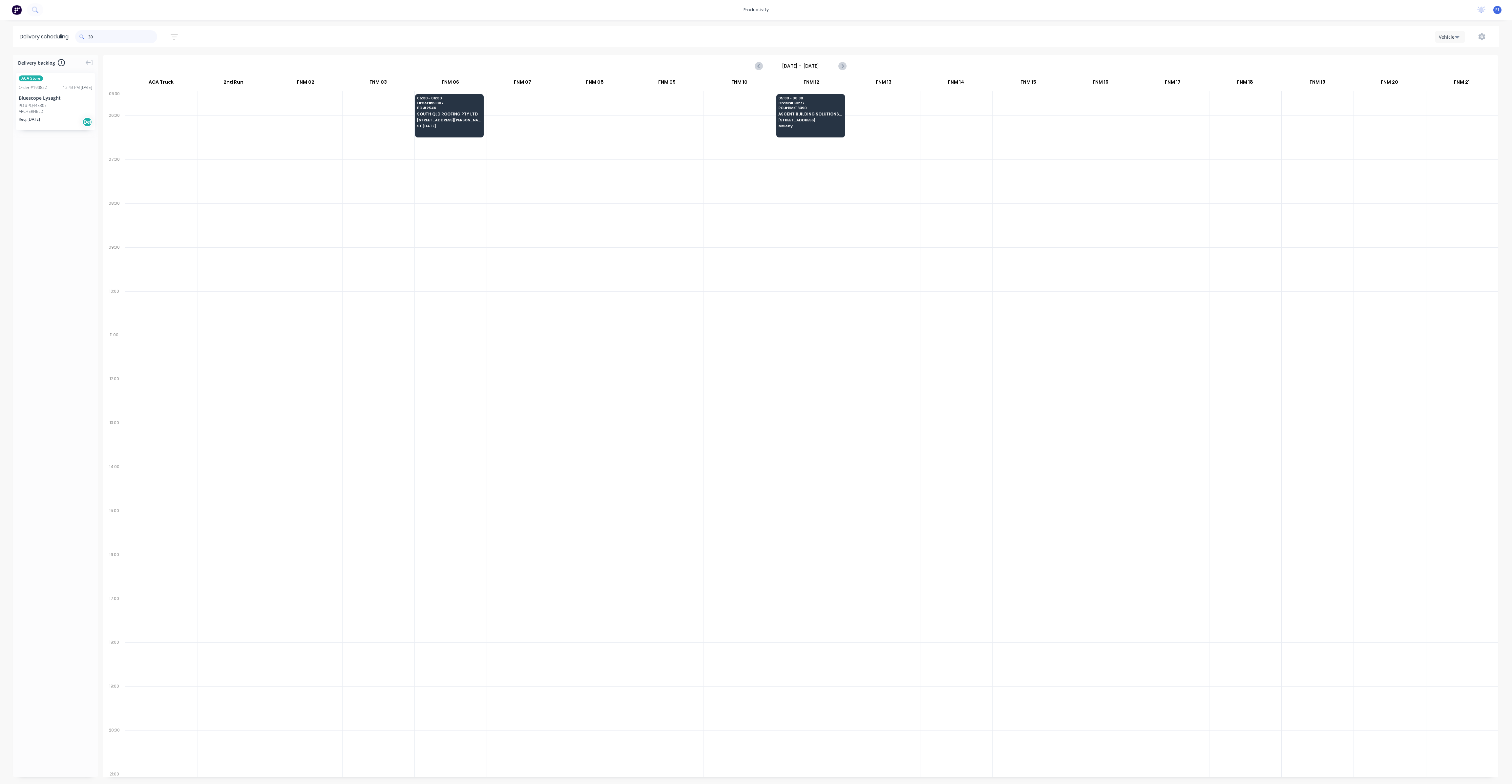
type input "3"
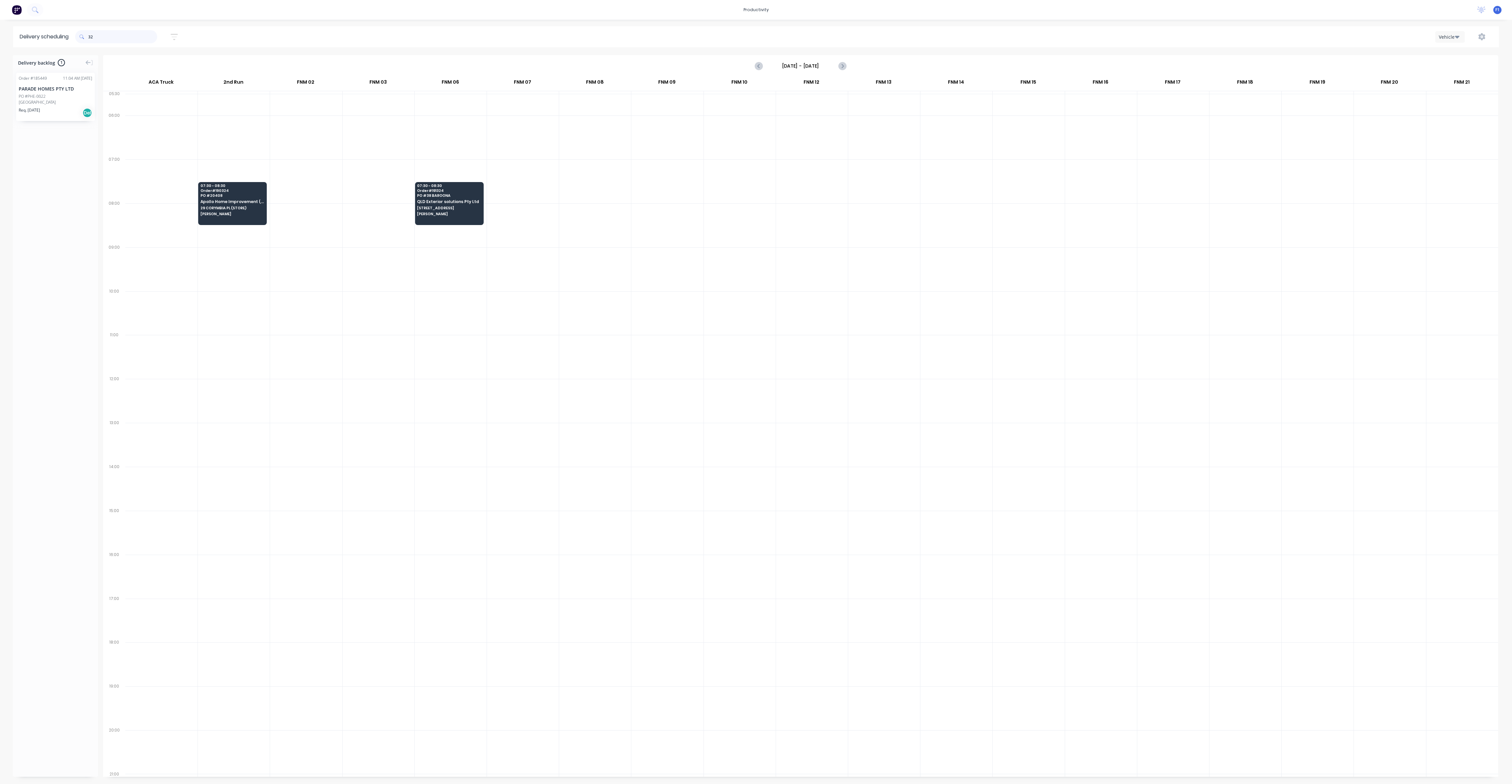
type input "3"
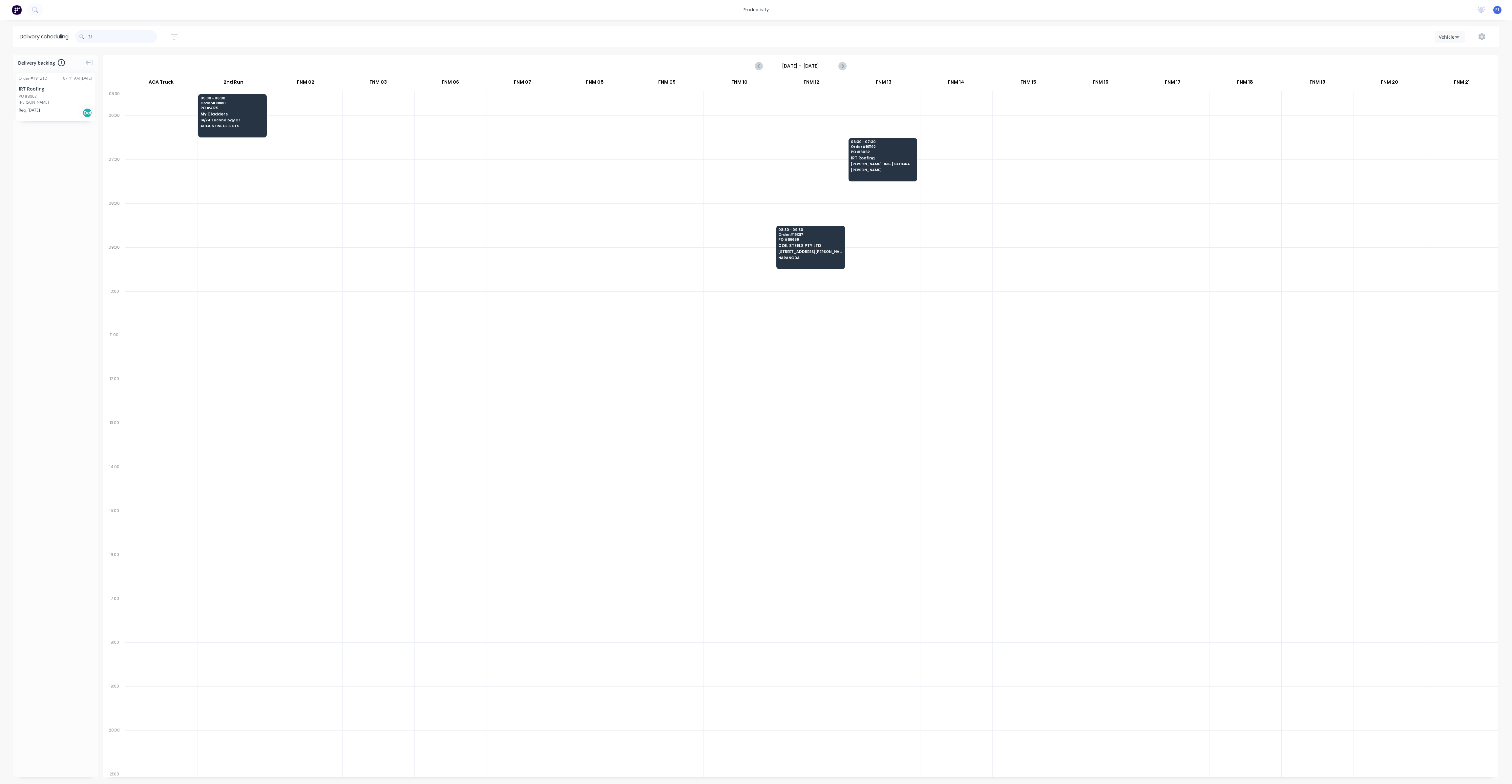
type input "3"
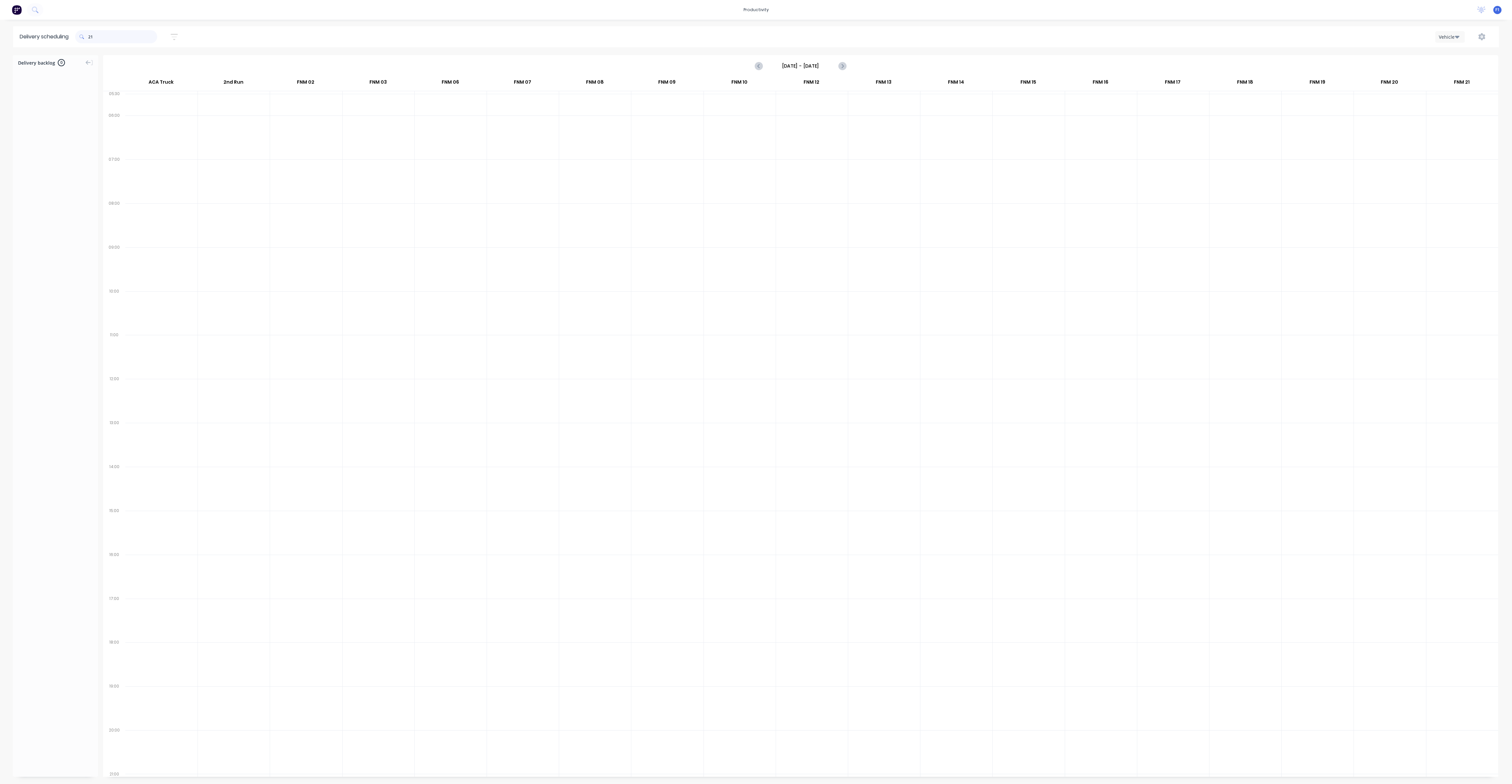
type input "2"
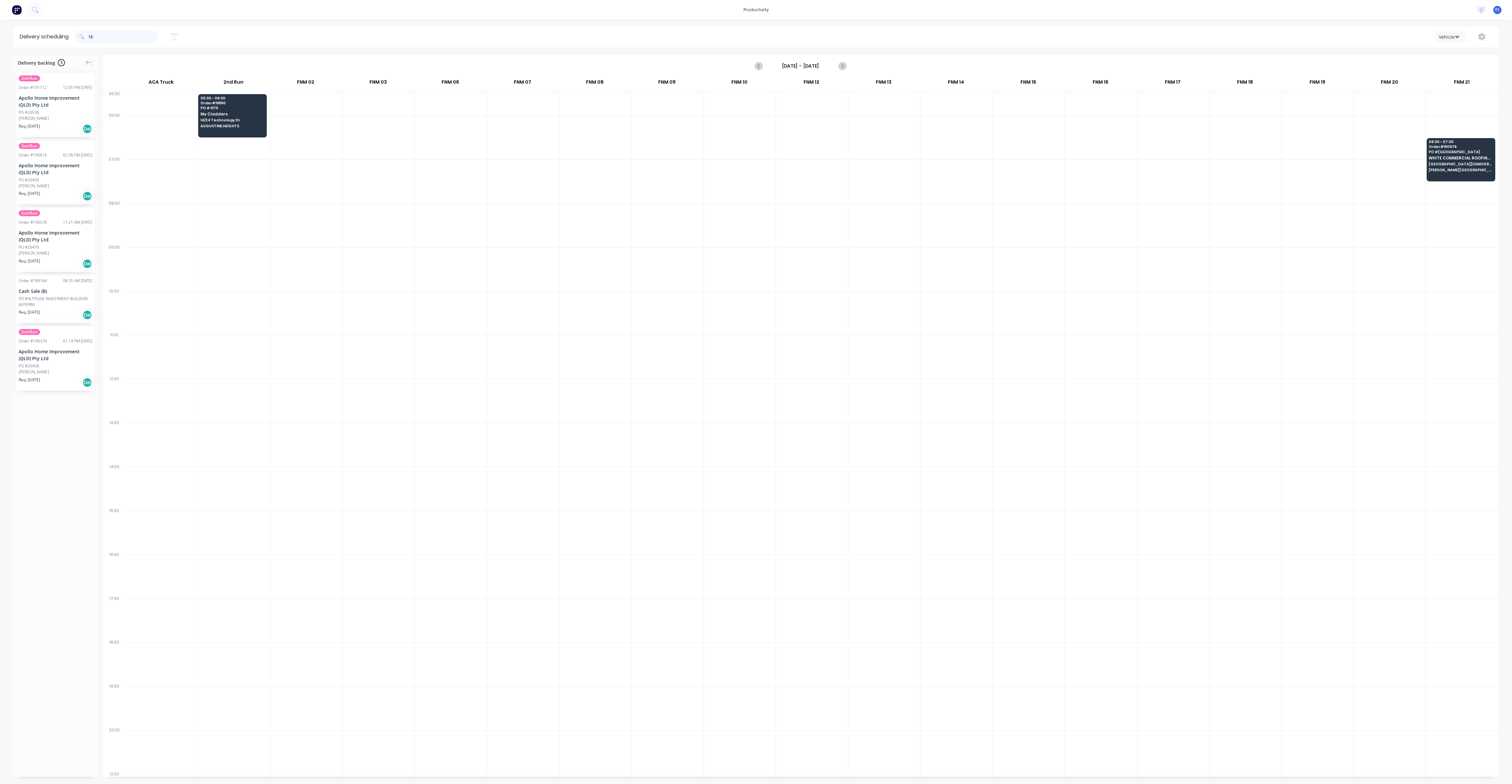
type input "1"
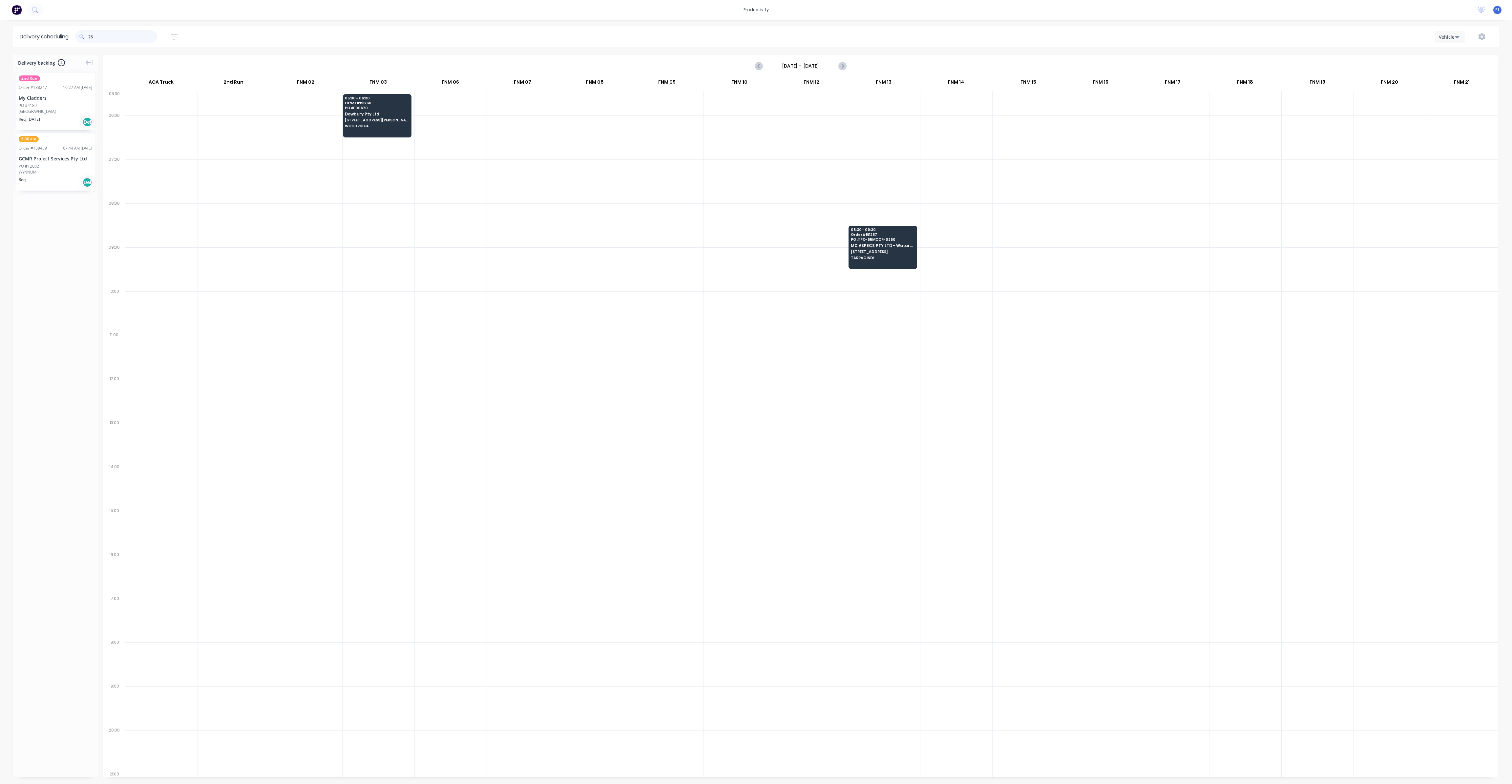
type input "2"
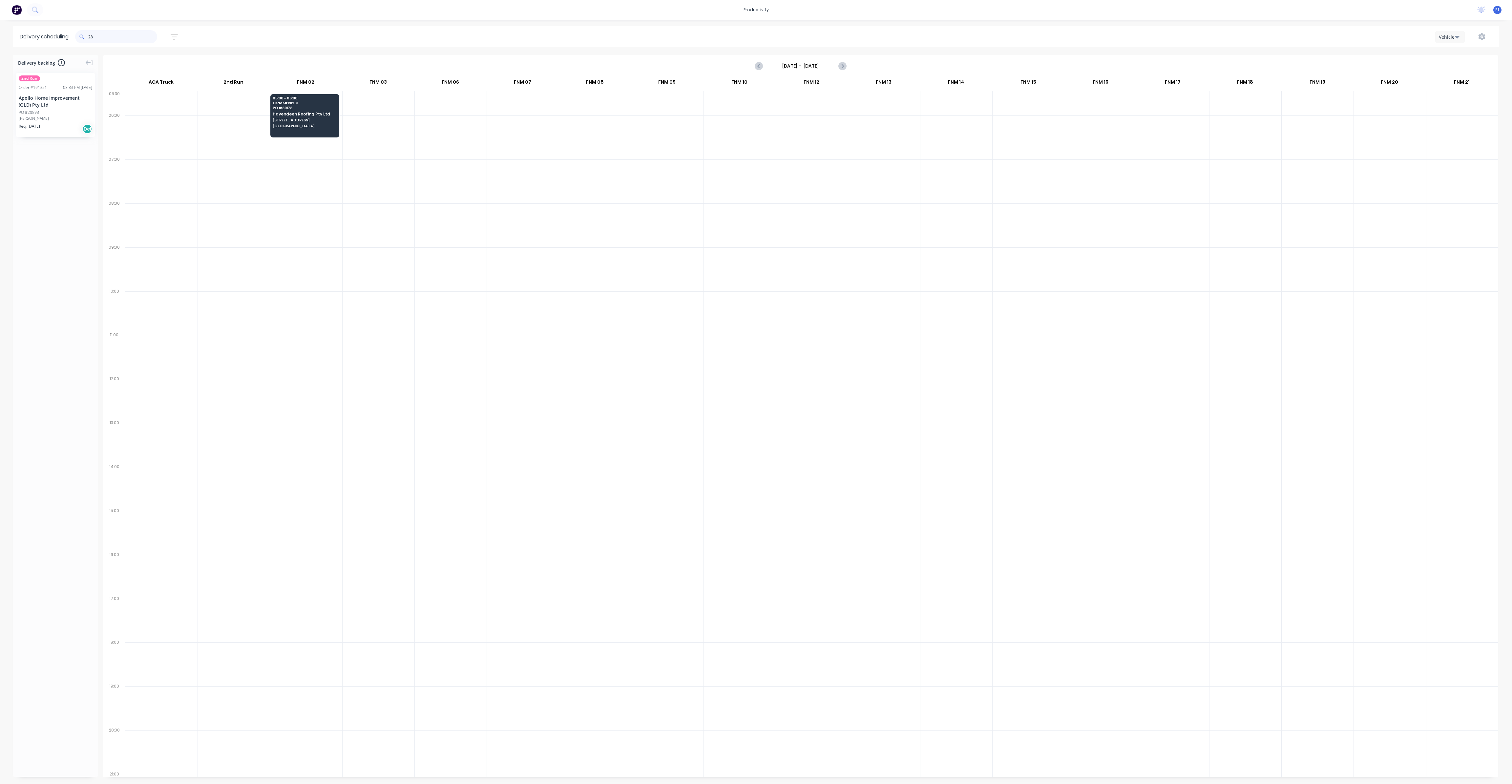
type input "2"
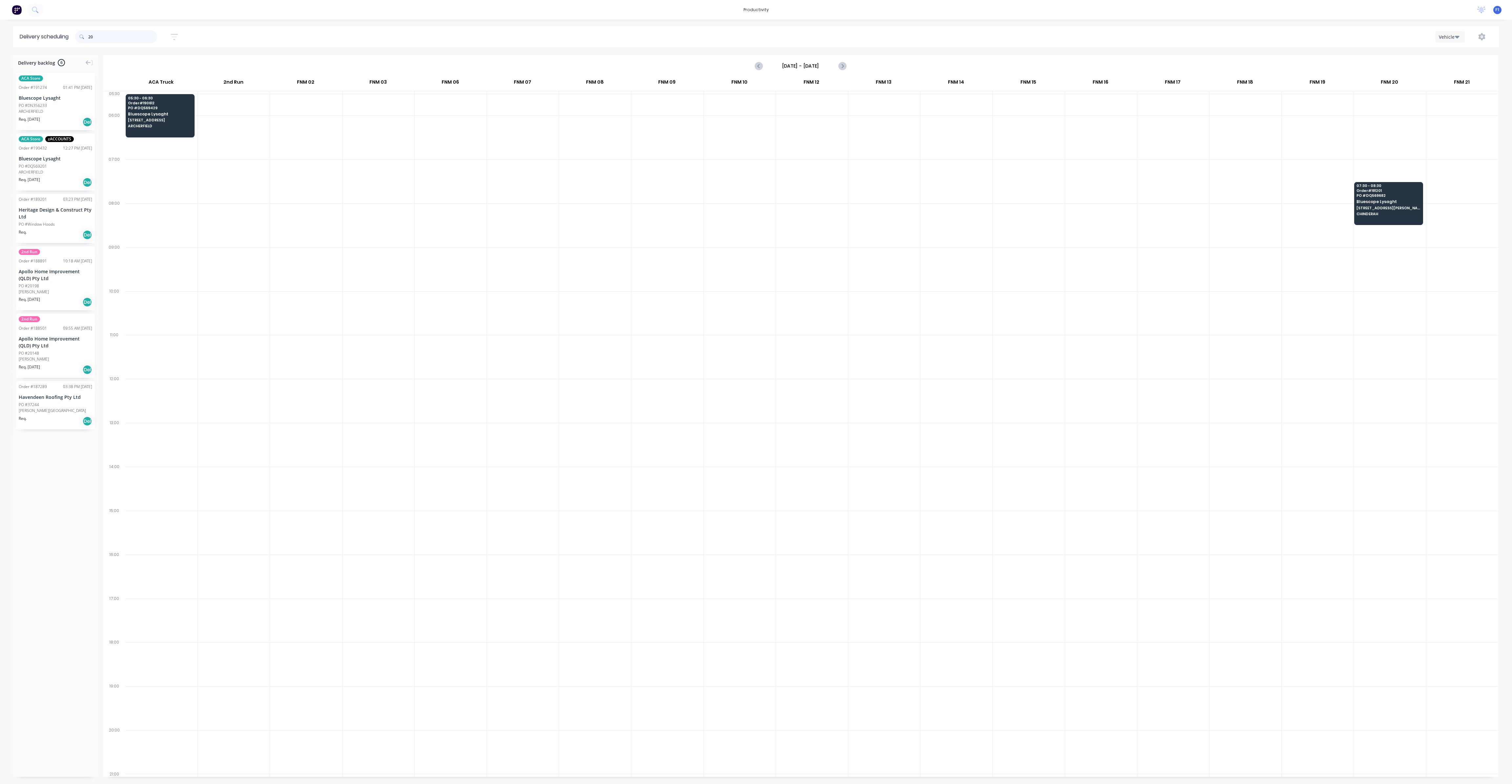
type input "2"
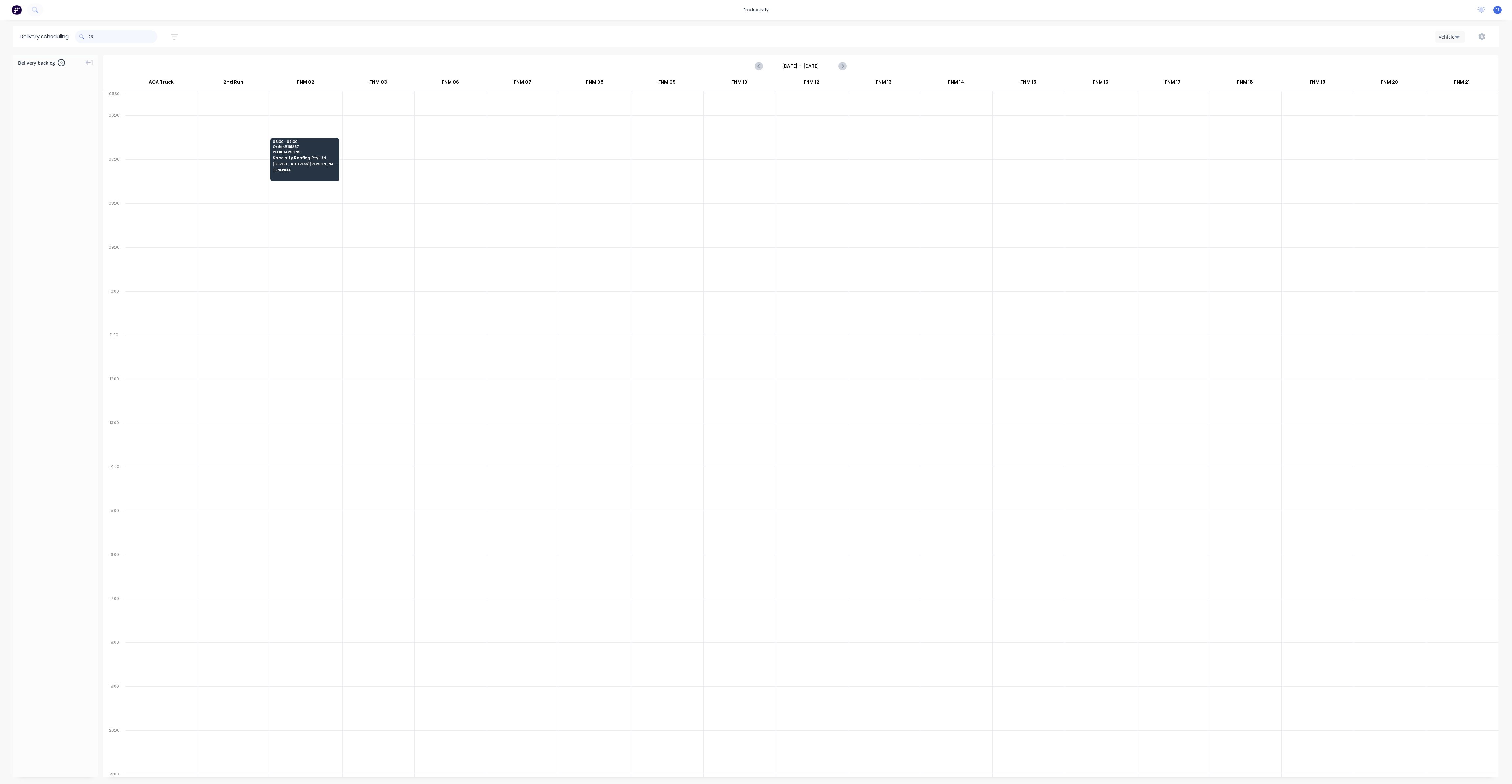
type input "2"
type input "285"
click at [855, 194] on span "PO # 6958" at bounding box center [883, 195] width 63 height 4
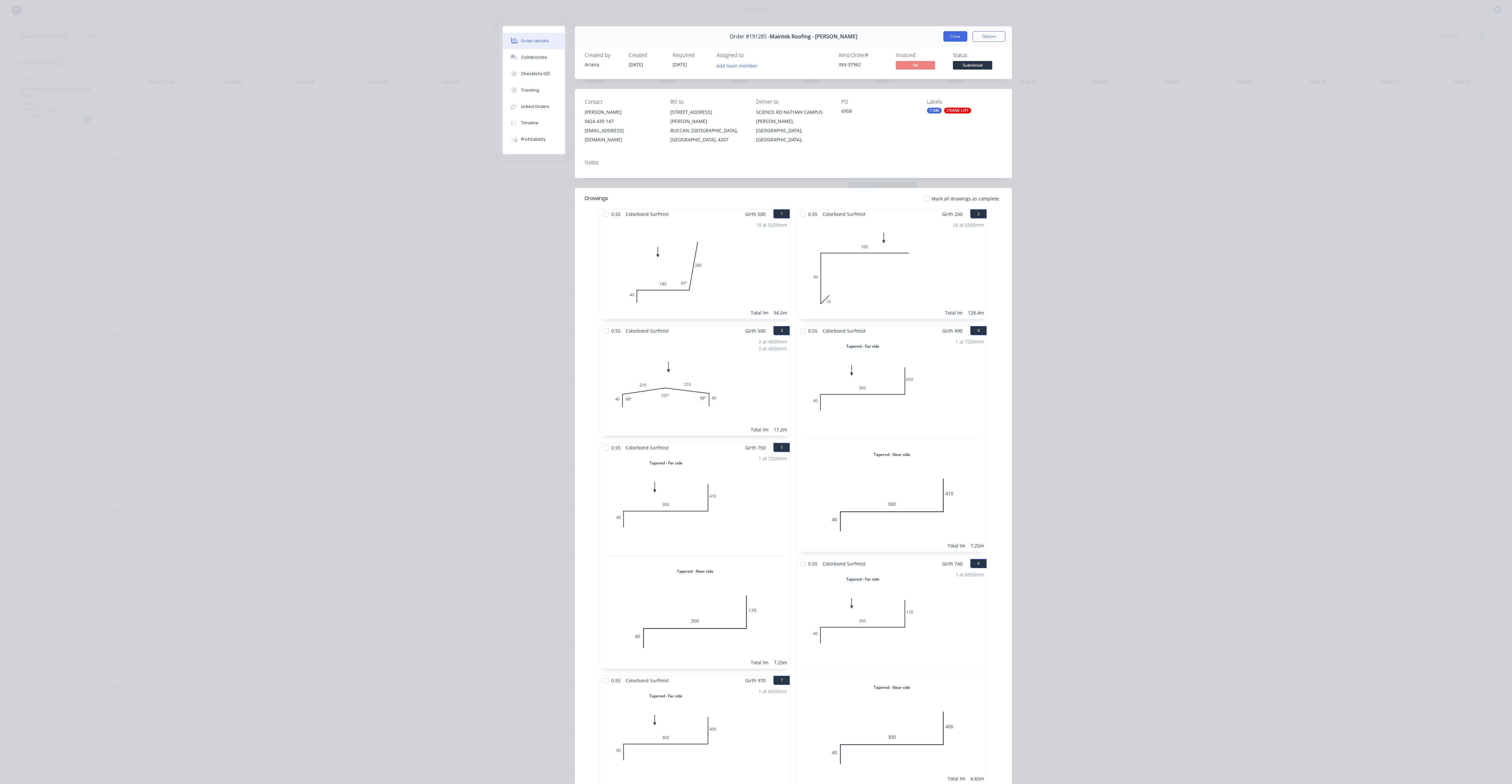
click at [950, 35] on button "Close" at bounding box center [955, 36] width 24 height 11
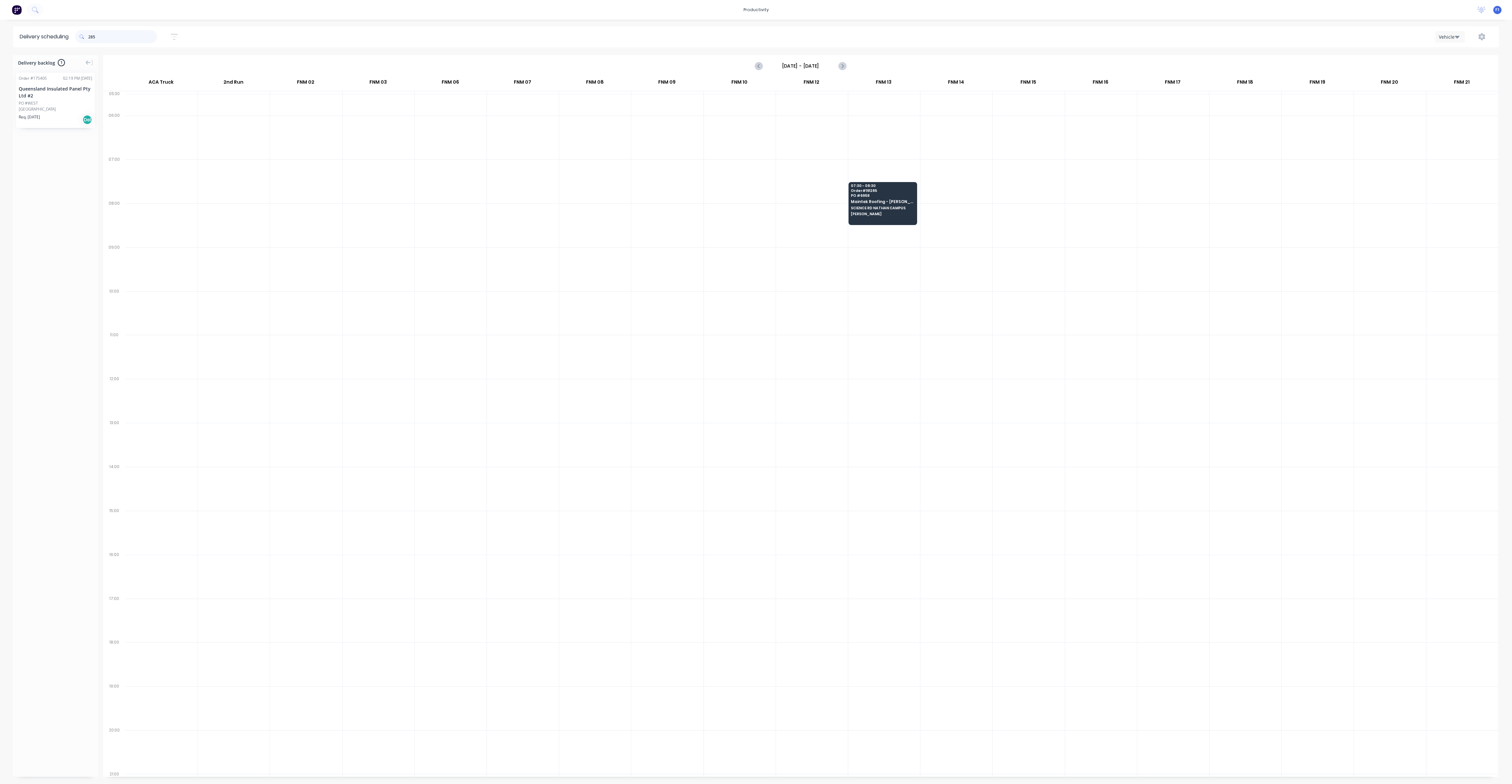
drag, startPoint x: 100, startPoint y: 33, endPoint x: 85, endPoint y: 36, distance: 15.3
click at [85, 36] on div "285" at bounding box center [116, 36] width 82 height 13
type input "1"
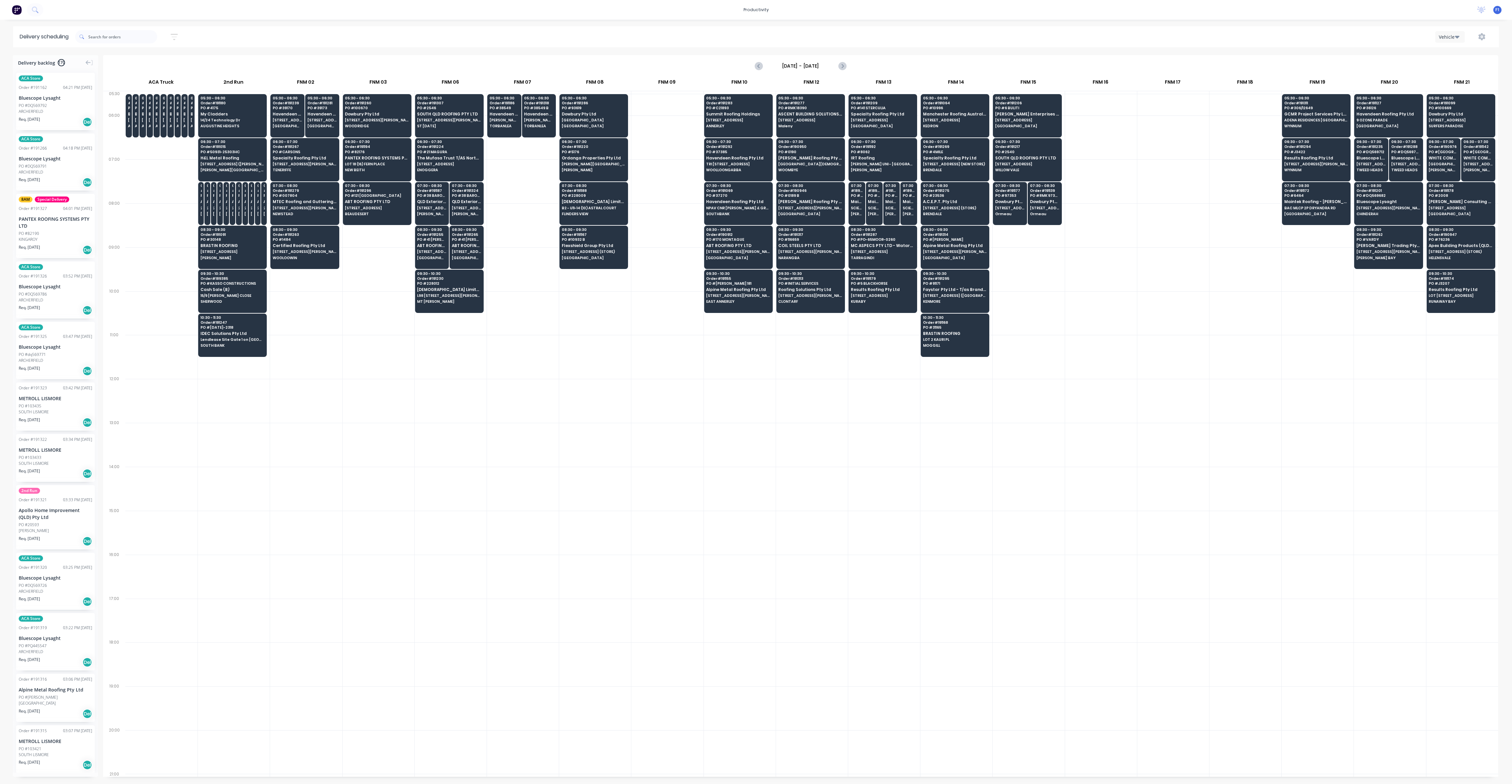
click at [1355, 318] on div at bounding box center [1390, 313] width 72 height 44
click at [546, 407] on div at bounding box center [523, 401] width 72 height 44
